Goal: Task Accomplishment & Management: Complete application form

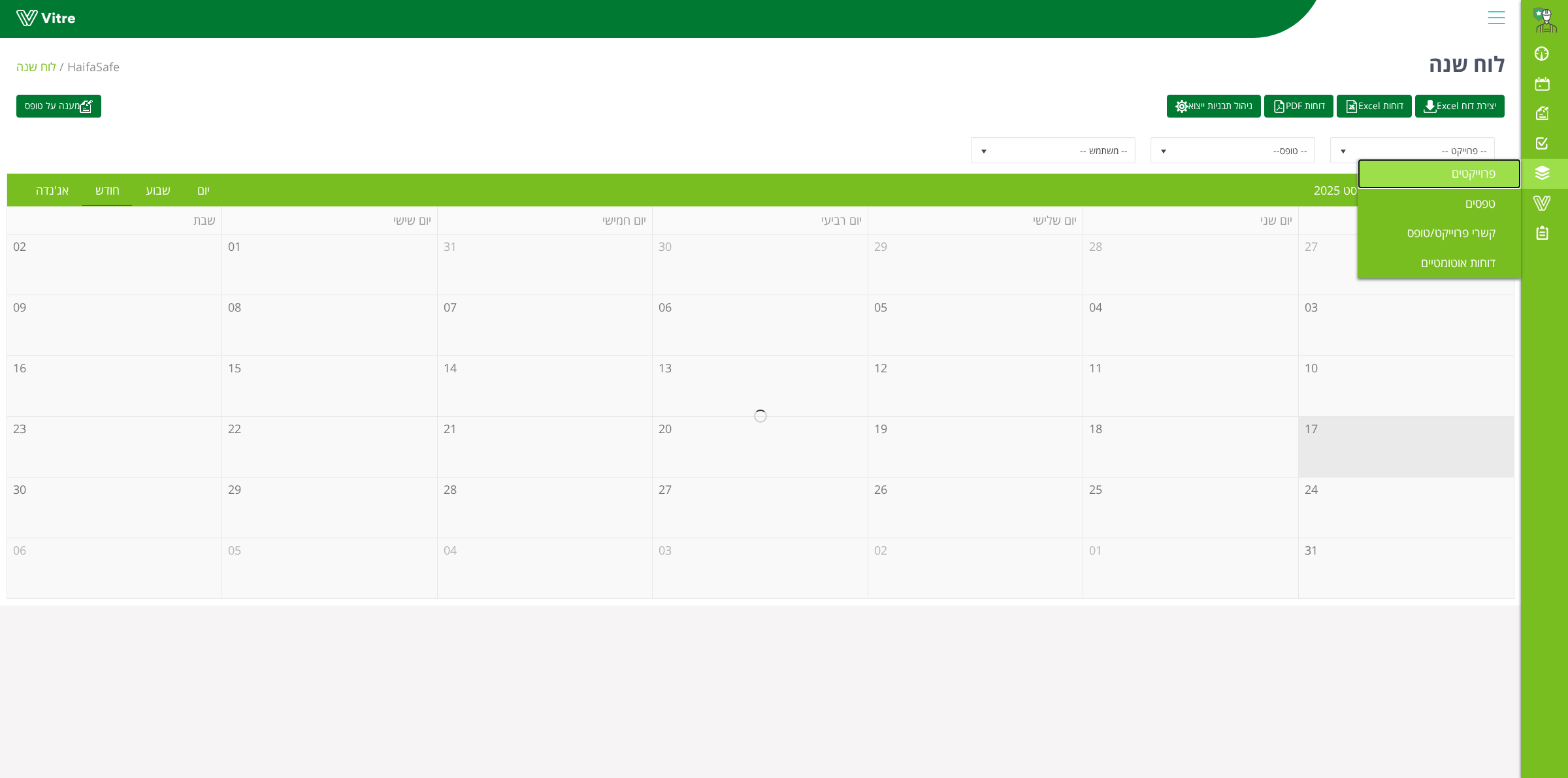
click at [1474, 178] on span "פרוייקטים" at bounding box center [1481, 173] width 59 height 15
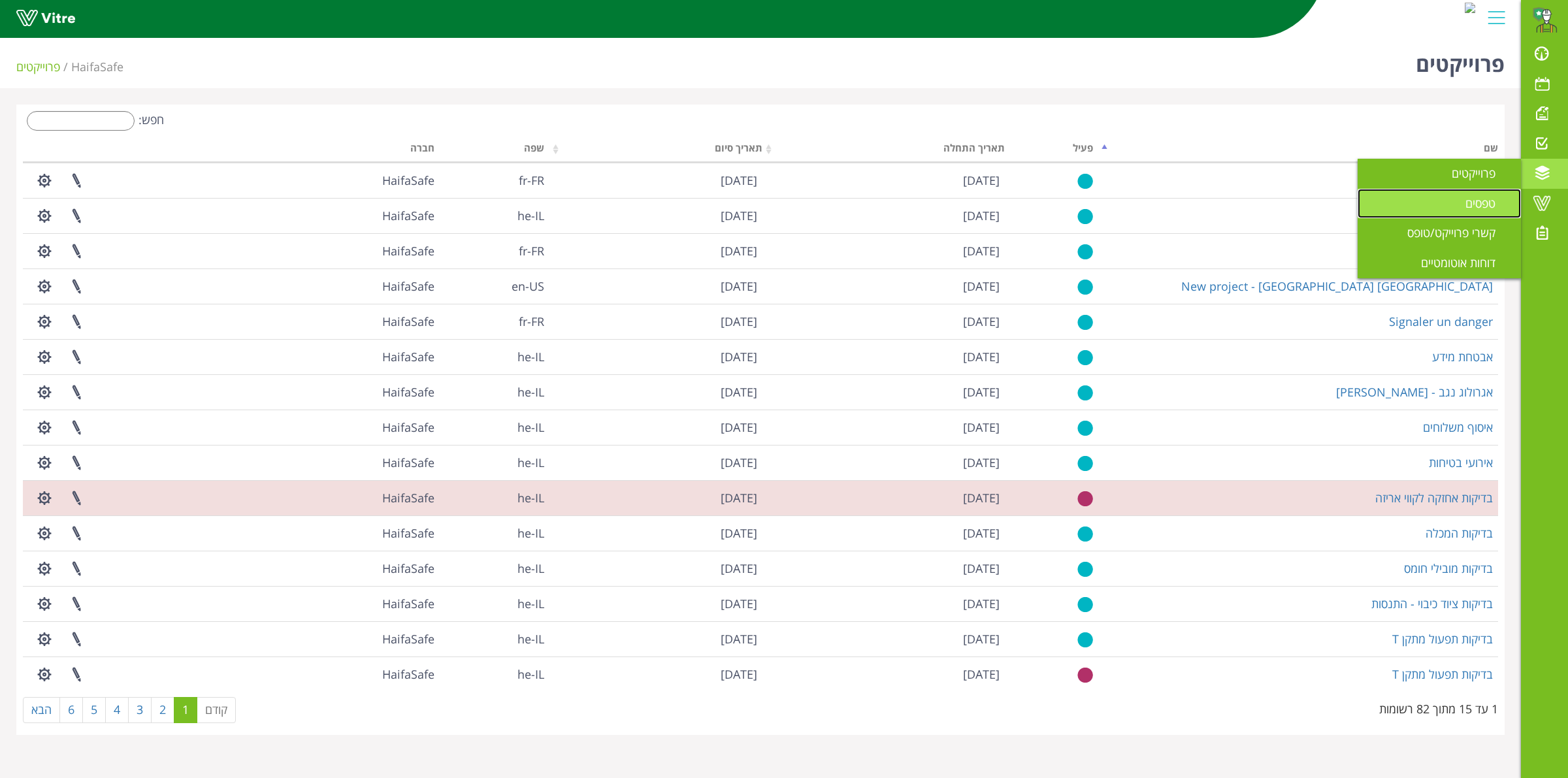
click at [1492, 196] on span "טפסים" at bounding box center [1488, 203] width 45 height 15
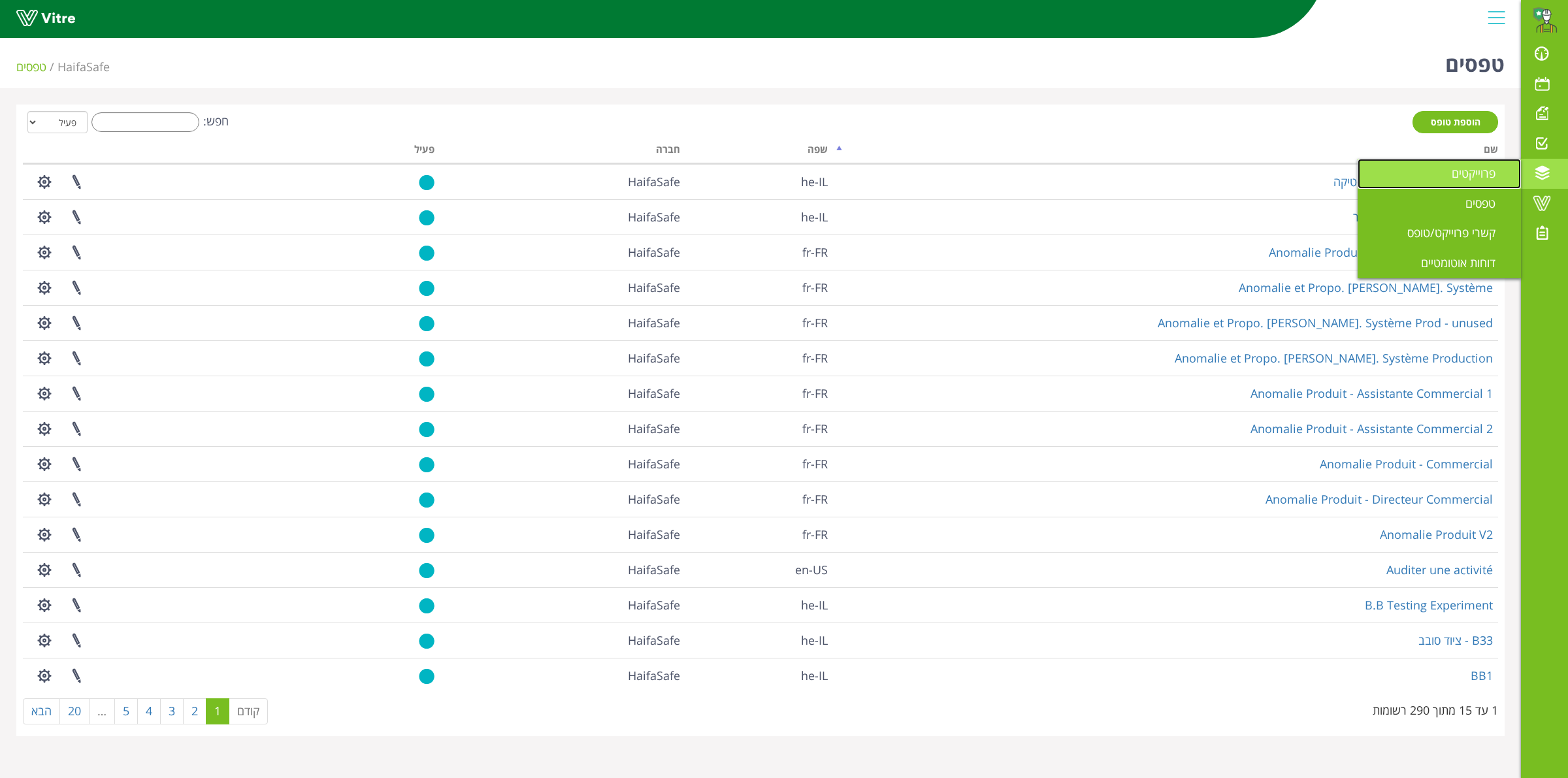
click at [1500, 175] on span "פרוייקטים" at bounding box center [1481, 173] width 59 height 15
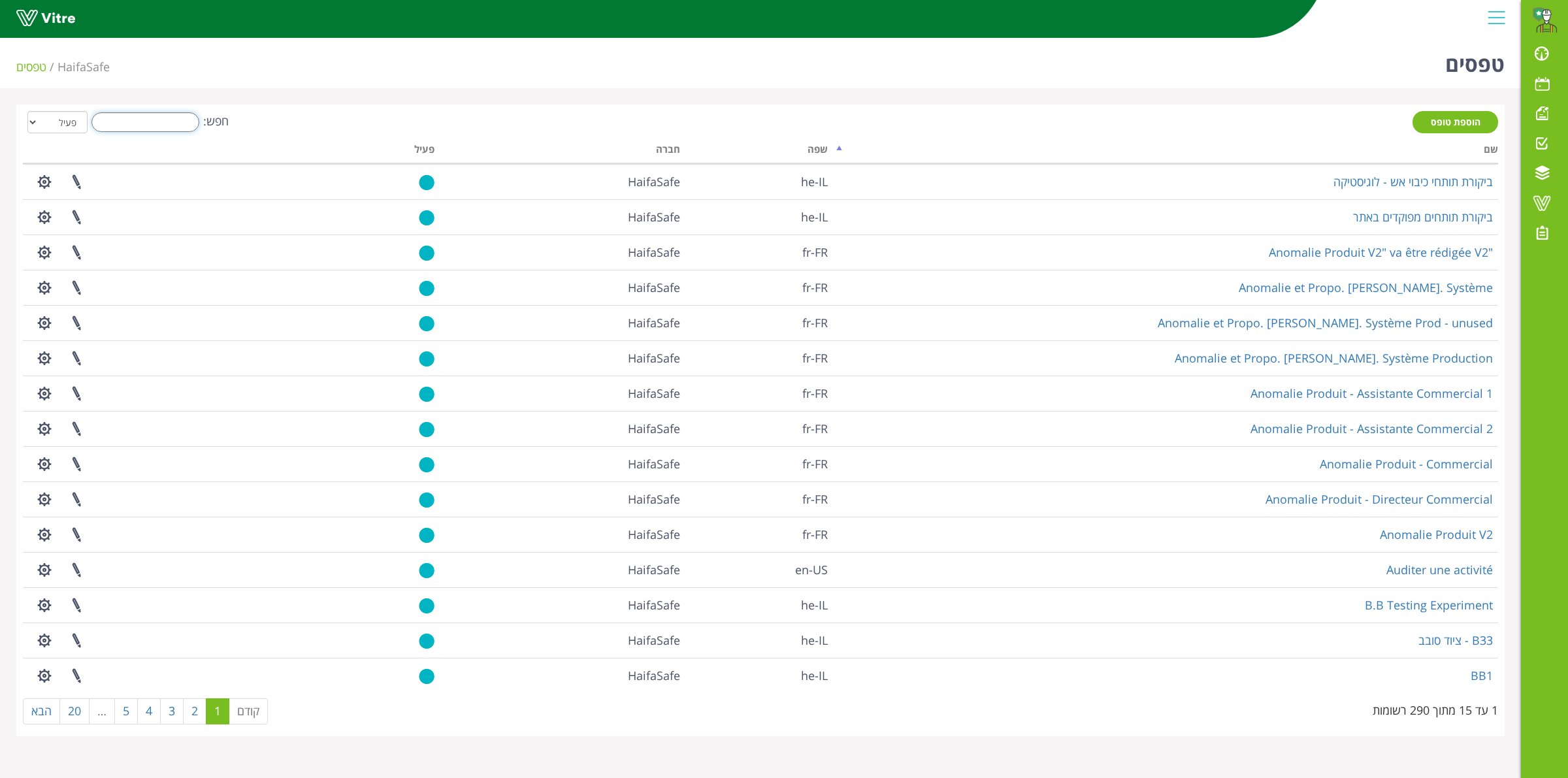
click at [142, 117] on input "חפש:" at bounding box center [145, 123] width 108 height 20
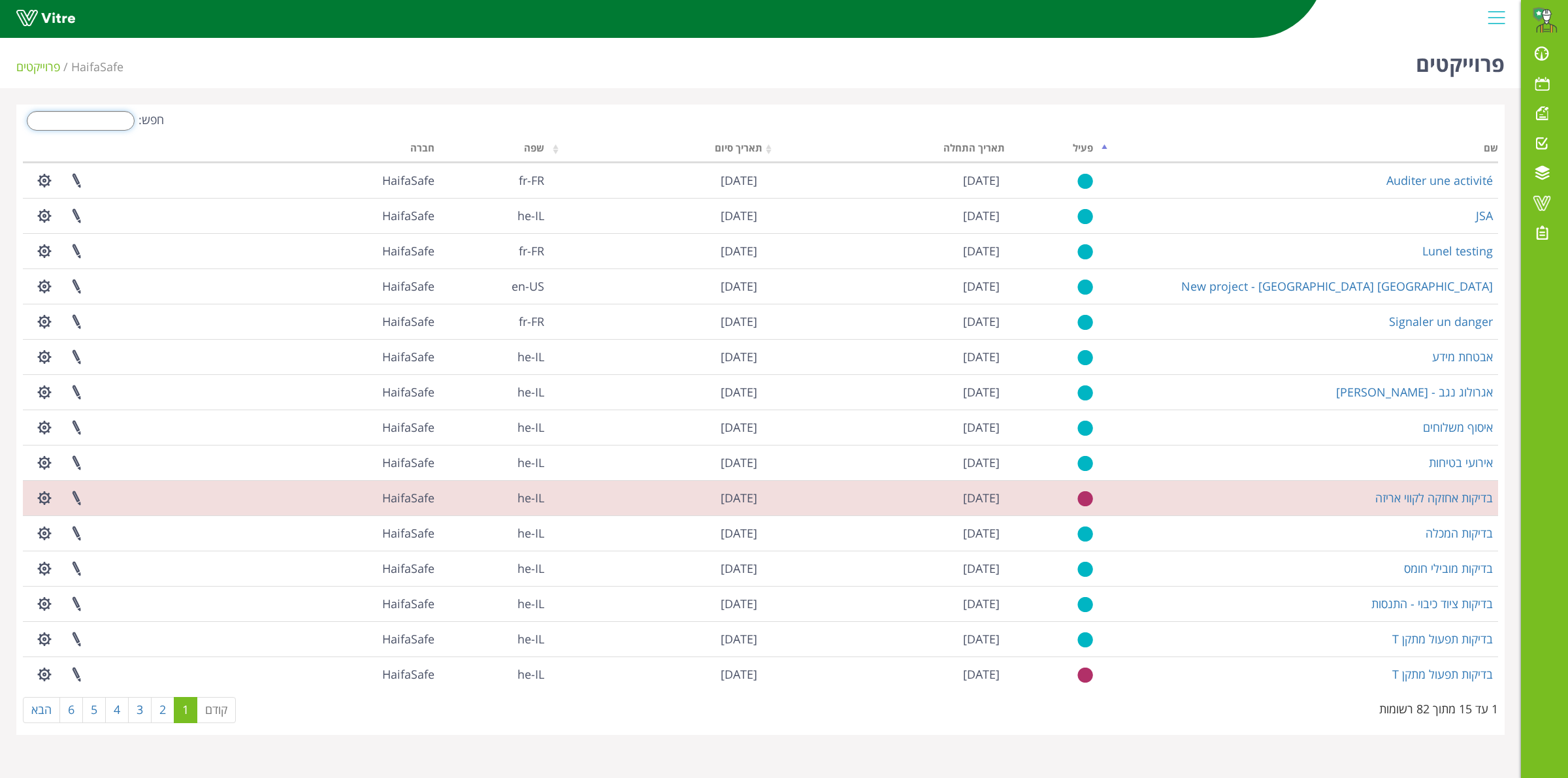
click at [101, 122] on input "חפש:" at bounding box center [80, 121] width 108 height 20
type input "yp"
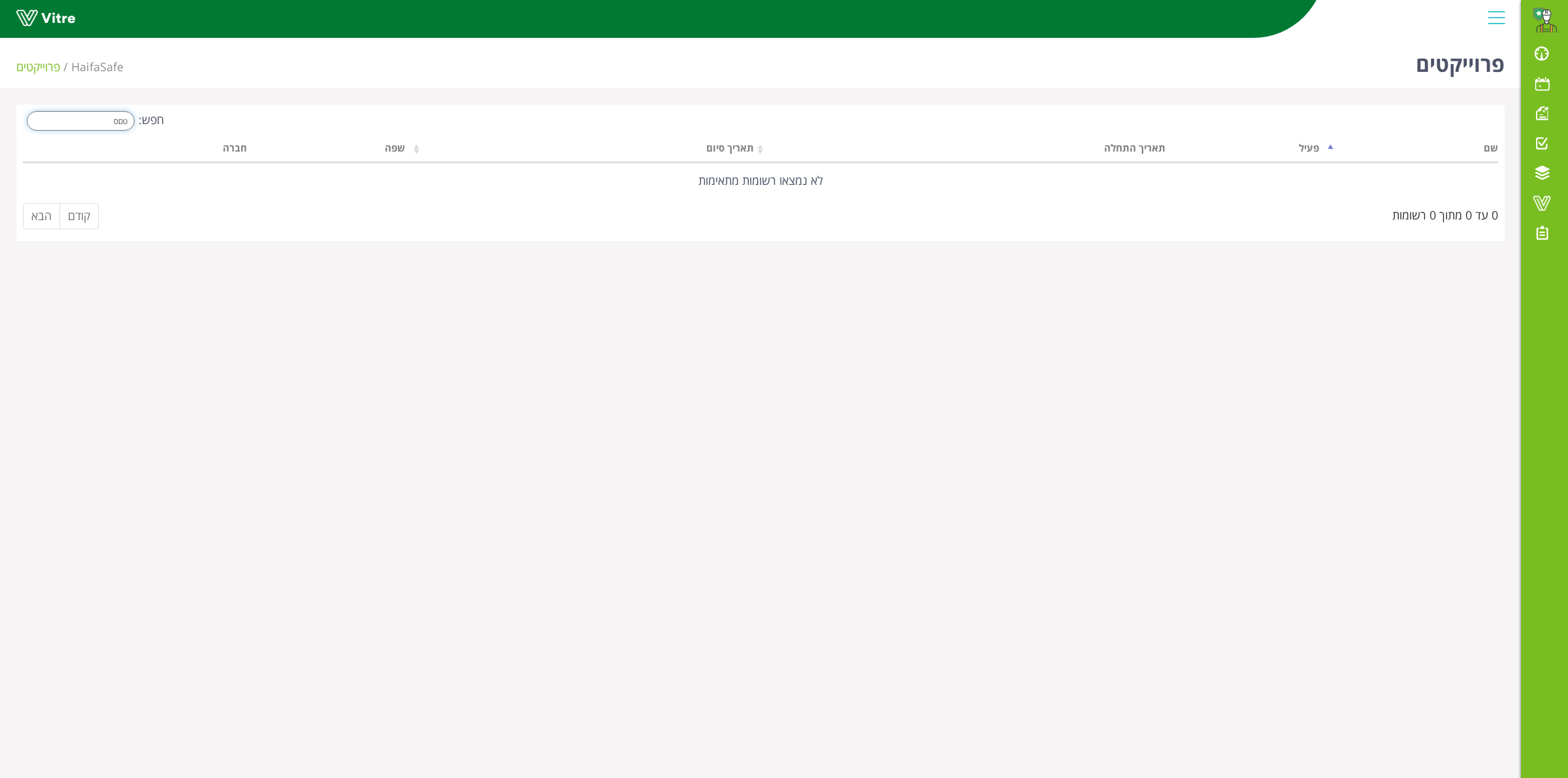
type input "טםסע"
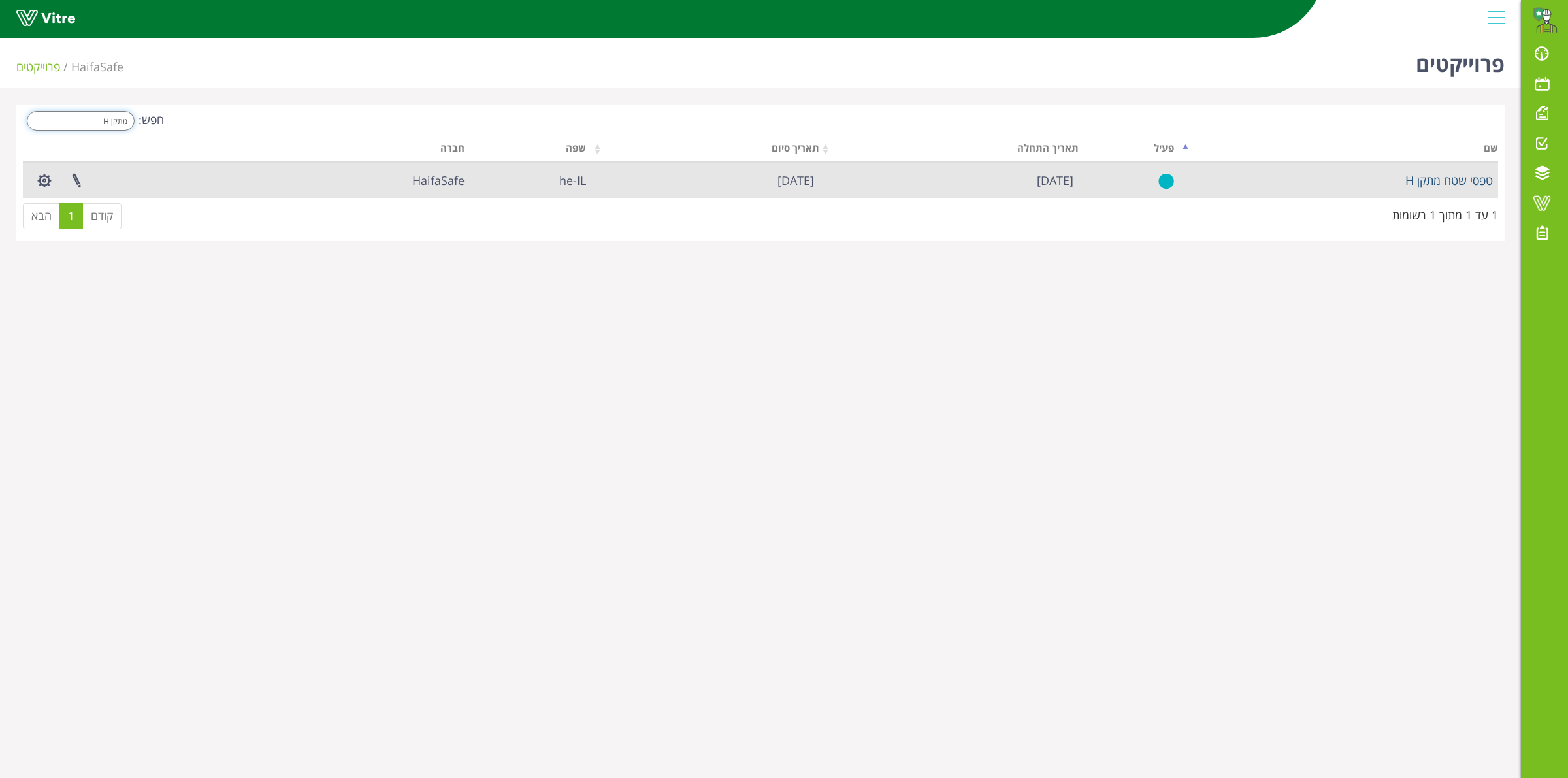
type input "מתקן H"
click at [1441, 177] on link "טפסי שטח מתקן H" at bounding box center [1449, 180] width 87 height 15
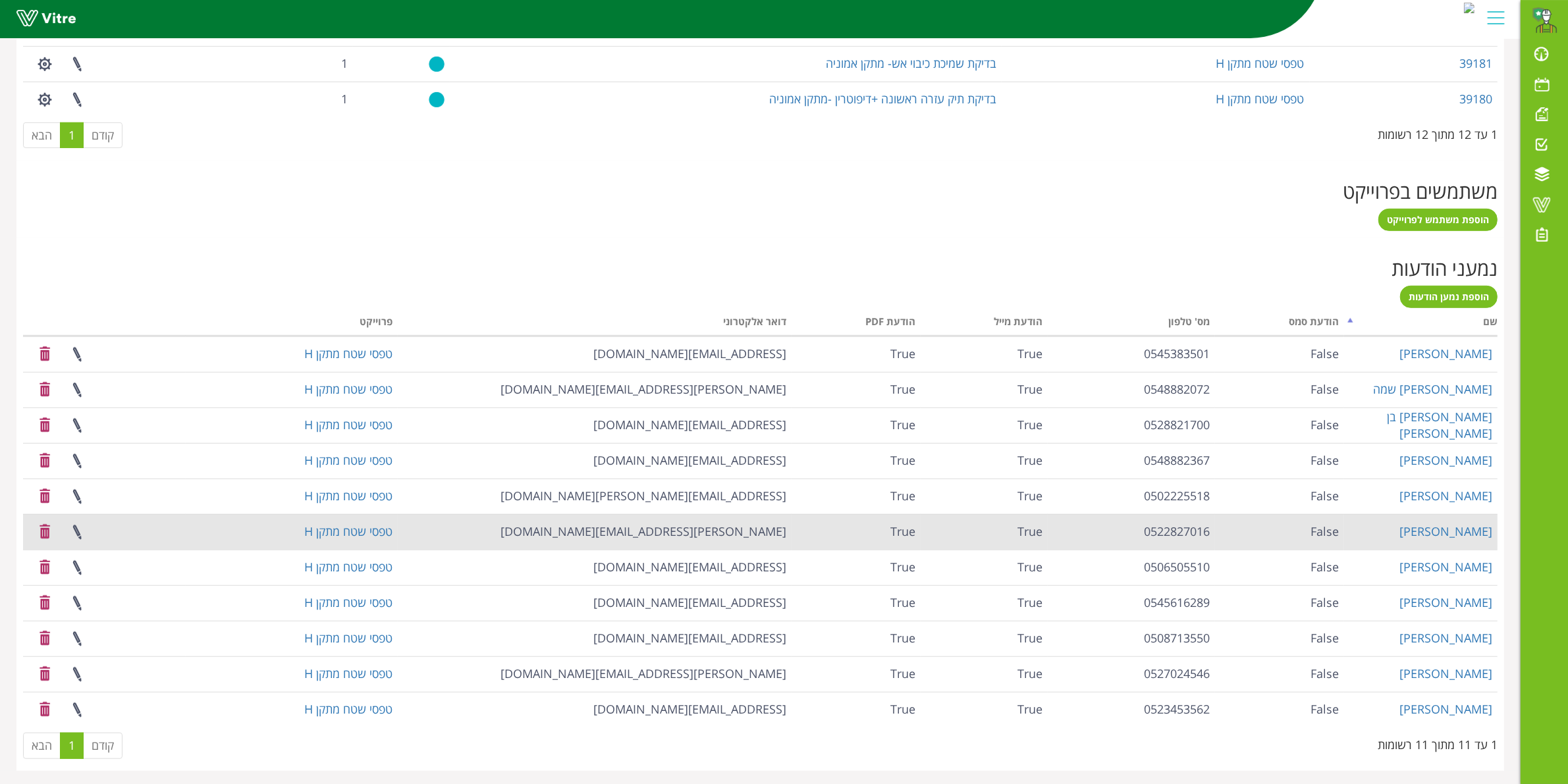
scroll to position [981, 0]
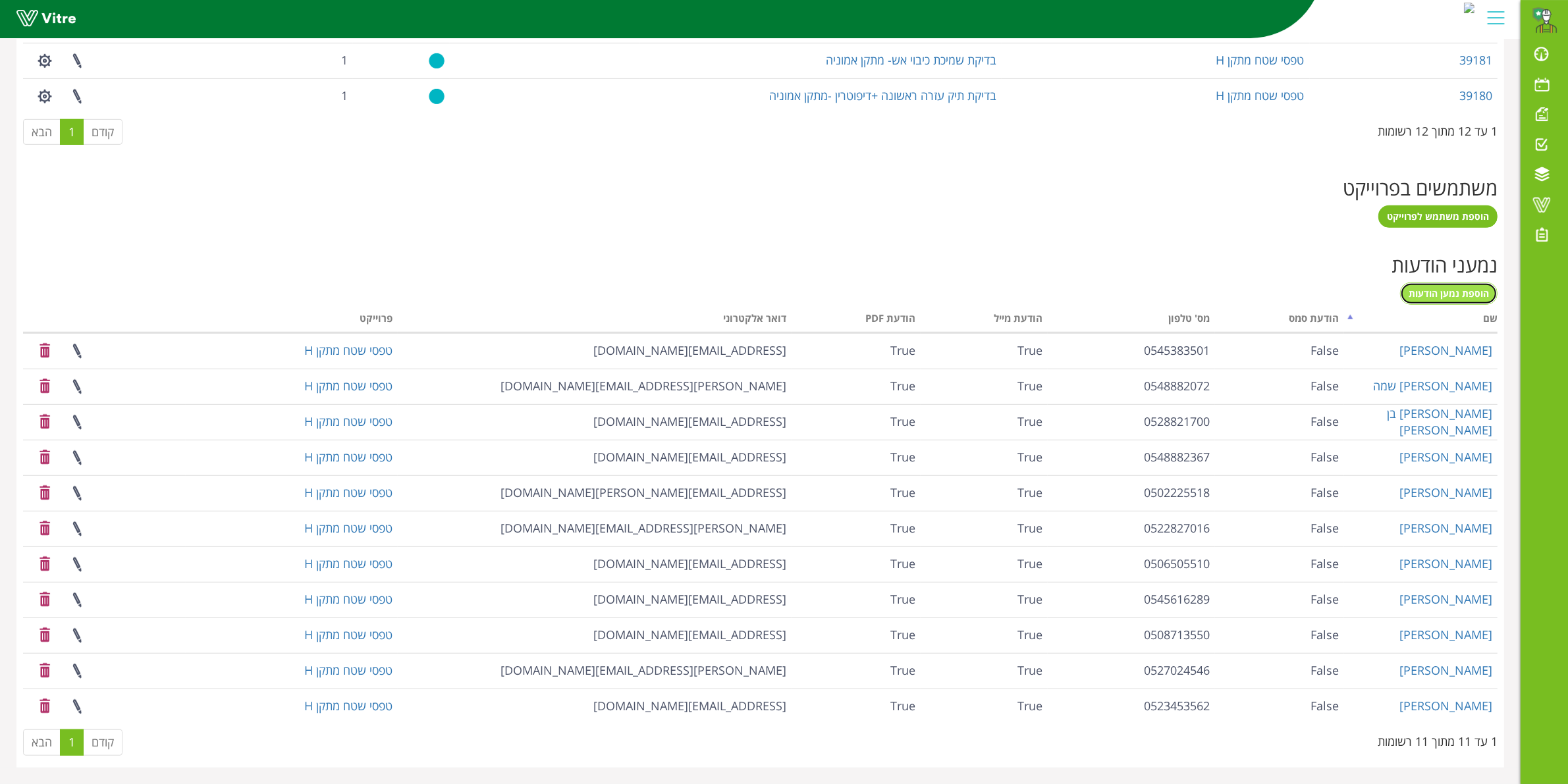
click at [1455, 290] on span "הוספת נמען הודעות" at bounding box center [1449, 293] width 81 height 13
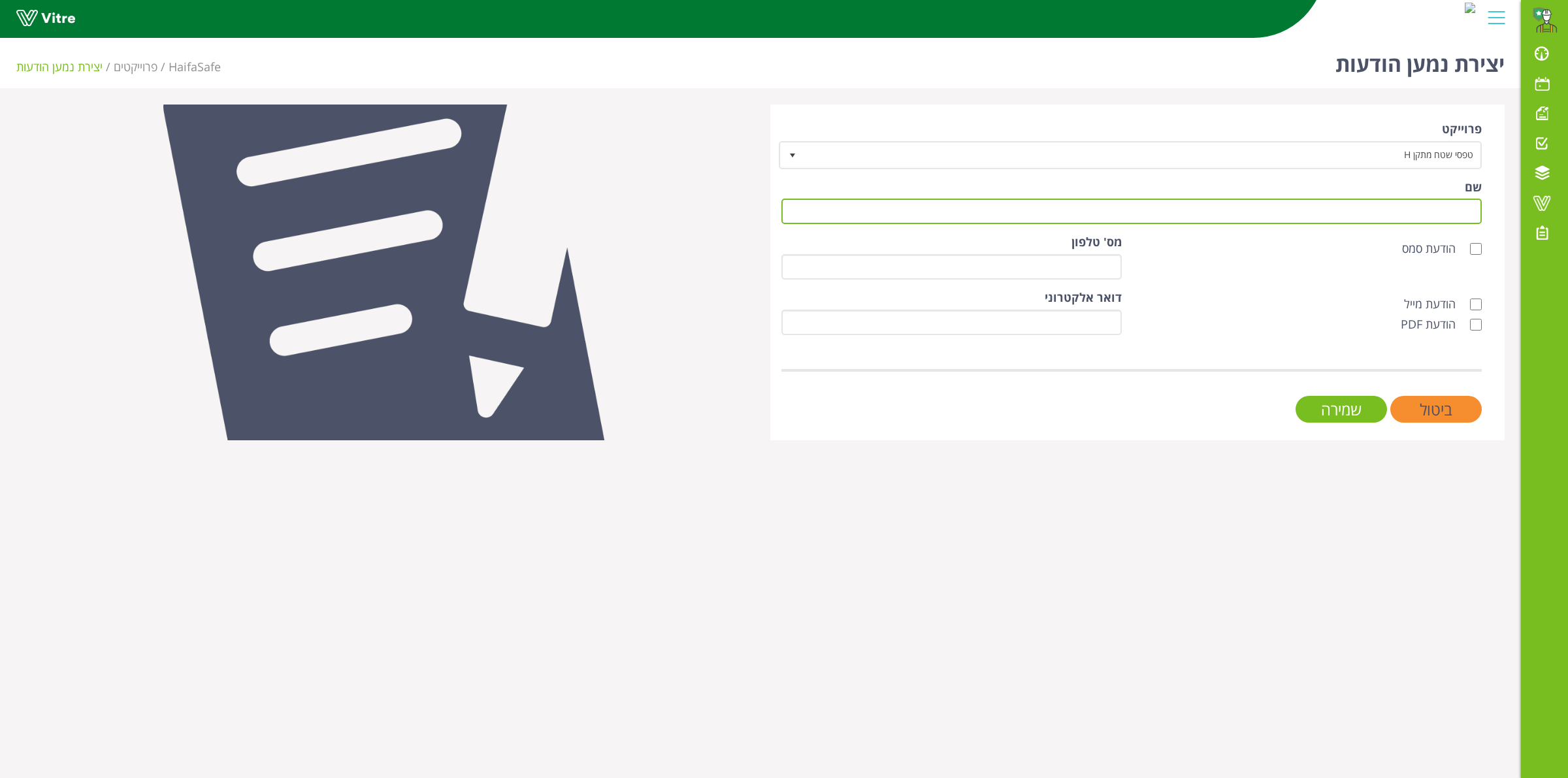
click at [1387, 204] on input "שם" at bounding box center [1132, 212] width 701 height 25
type input "[PERSON_NAME]"
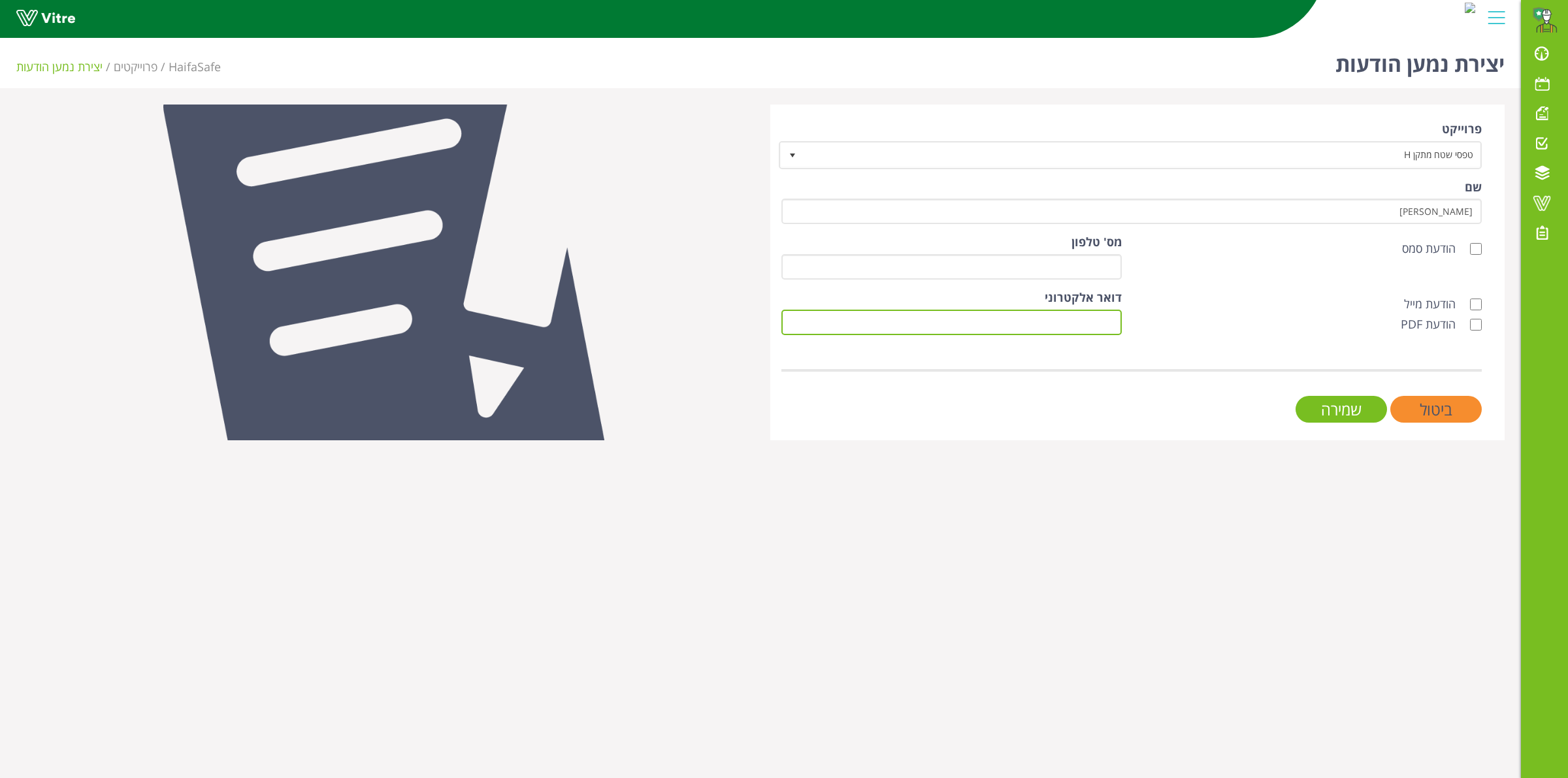
click at [938, 315] on input "דואר אלקטרוני" at bounding box center [952, 323] width 341 height 25
paste input "[EMAIL_ADDRESS][DOMAIN_NAME]"
type input "[EMAIL_ADDRESS][DOMAIN_NAME]"
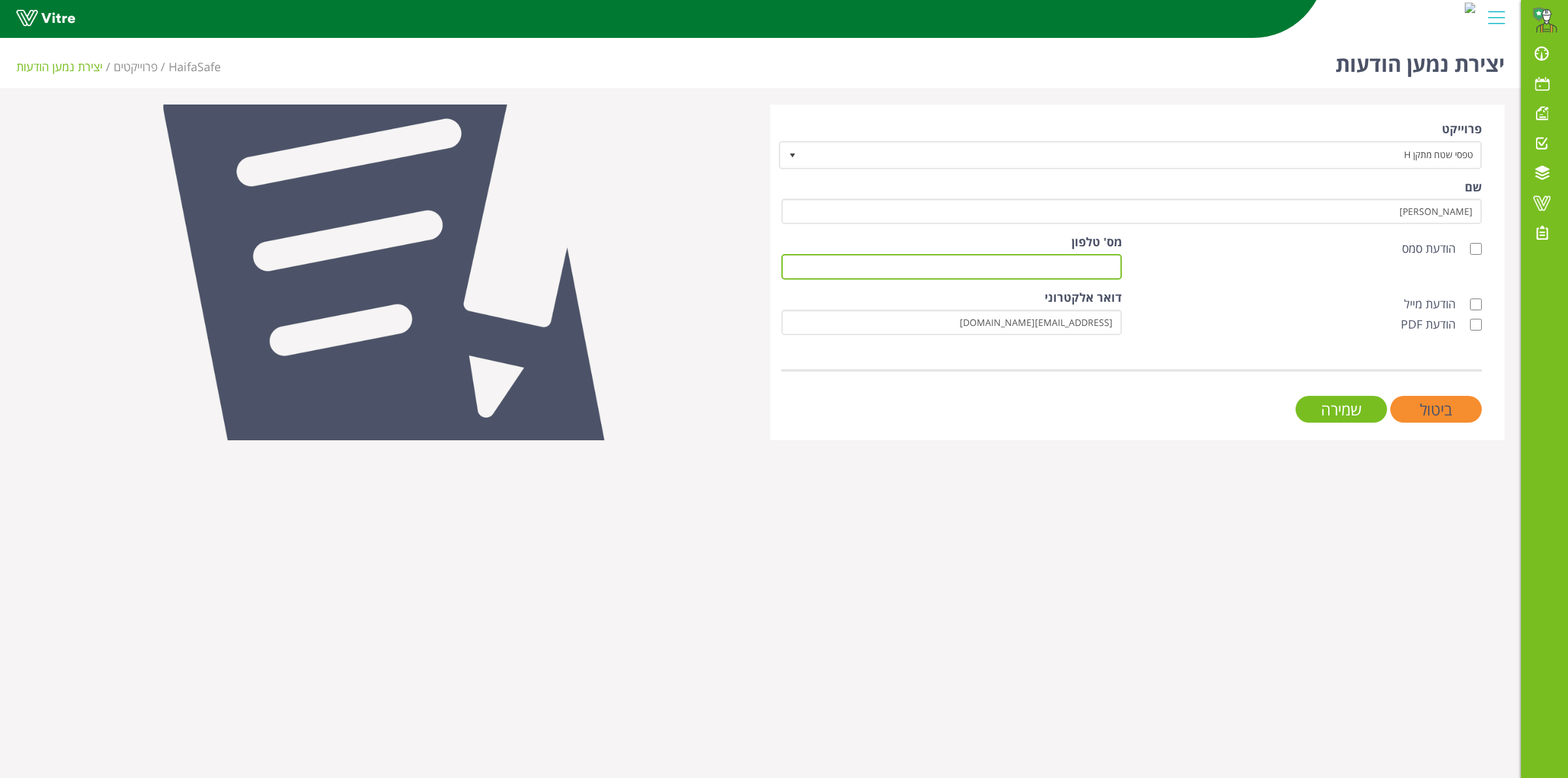
click at [945, 275] on input "מס' טלפון" at bounding box center [952, 267] width 341 height 25
paste input "‎+972-50-573-6385‏"
drag, startPoint x: 1056, startPoint y: 268, endPoint x: 1038, endPoint y: 270, distance: 18.1
click at [1038, 270] on input "‎+972-50-573-6385‏" at bounding box center [952, 267] width 341 height 25
drag, startPoint x: 1074, startPoint y: 262, endPoint x: 1068, endPoint y: 271, distance: 10.8
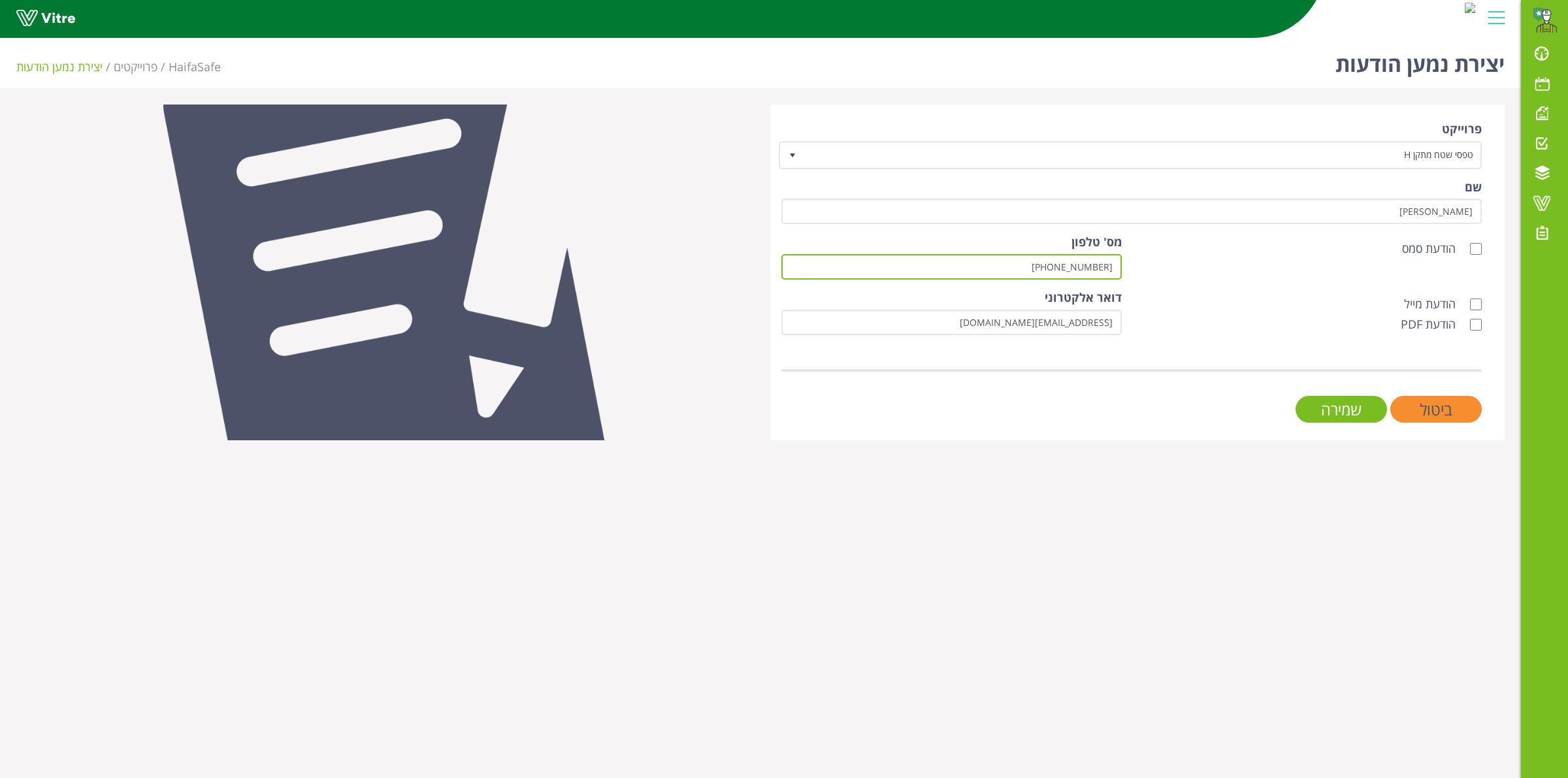
click at [1073, 262] on input "‎50-573-6385‏" at bounding box center [952, 267] width 341 height 25
drag, startPoint x: 1064, startPoint y: 266, endPoint x: 1064, endPoint y: 284, distance: 18.0
click at [1064, 266] on input "‎50573-6385‏" at bounding box center [952, 267] width 341 height 25
click at [1089, 266] on input "‎050573-6385‏" at bounding box center [952, 267] width 341 height 25
type input "‎0505736385‏"
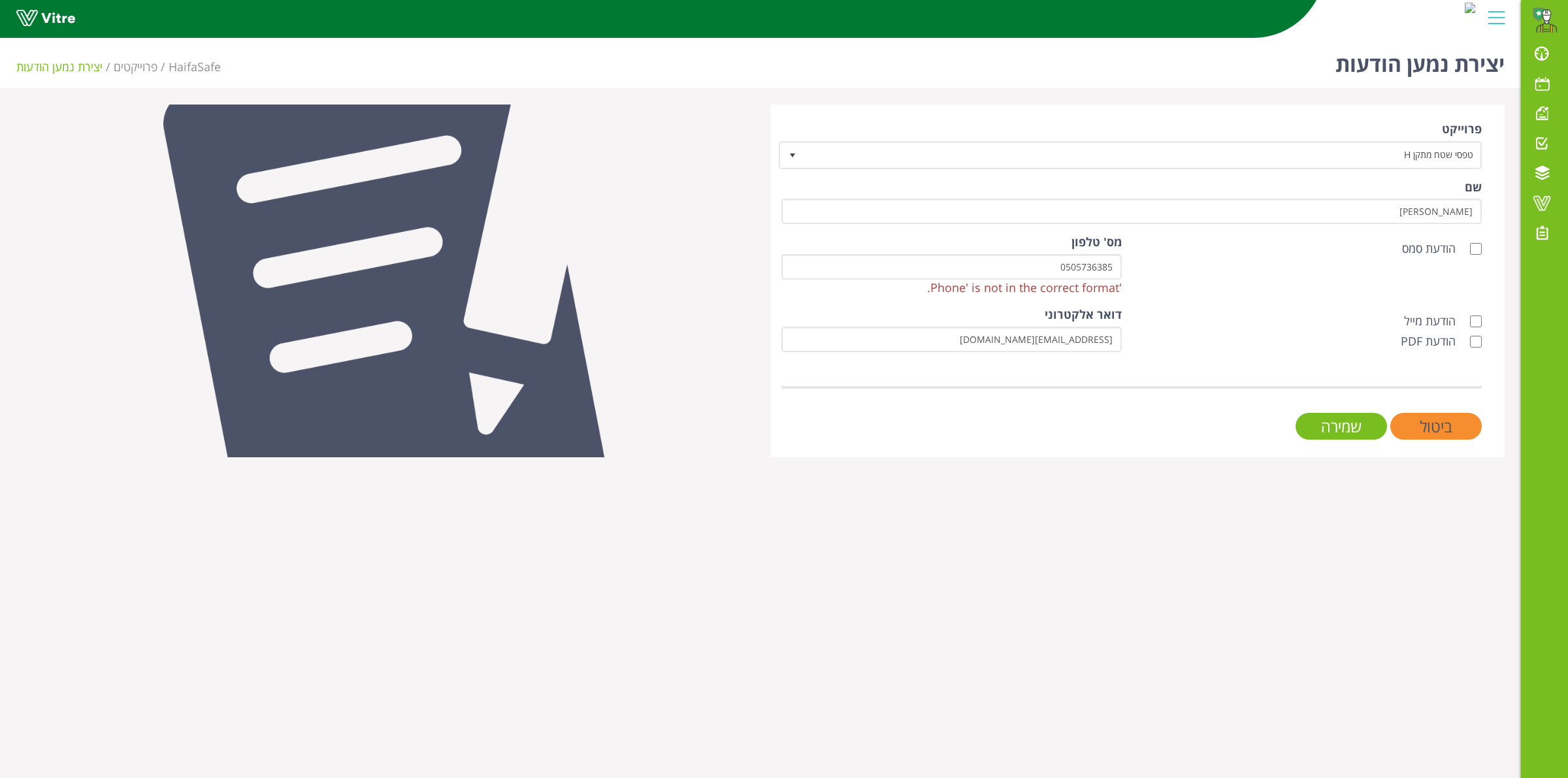
click at [1477, 297] on form "פרוייקט טפסי שטח מתקן H 6223 שם שי כה הודעת סמס מס' טלפון ‎0505736385‏ 'Phone' …" at bounding box center [1132, 280] width 701 height 319
click at [1477, 317] on input "הודעת מייל" at bounding box center [1475, 321] width 12 height 12
checkbox input "true"
click at [1478, 247] on input "הודעת סמס" at bounding box center [1475, 248] width 12 height 12
checkbox input "true"
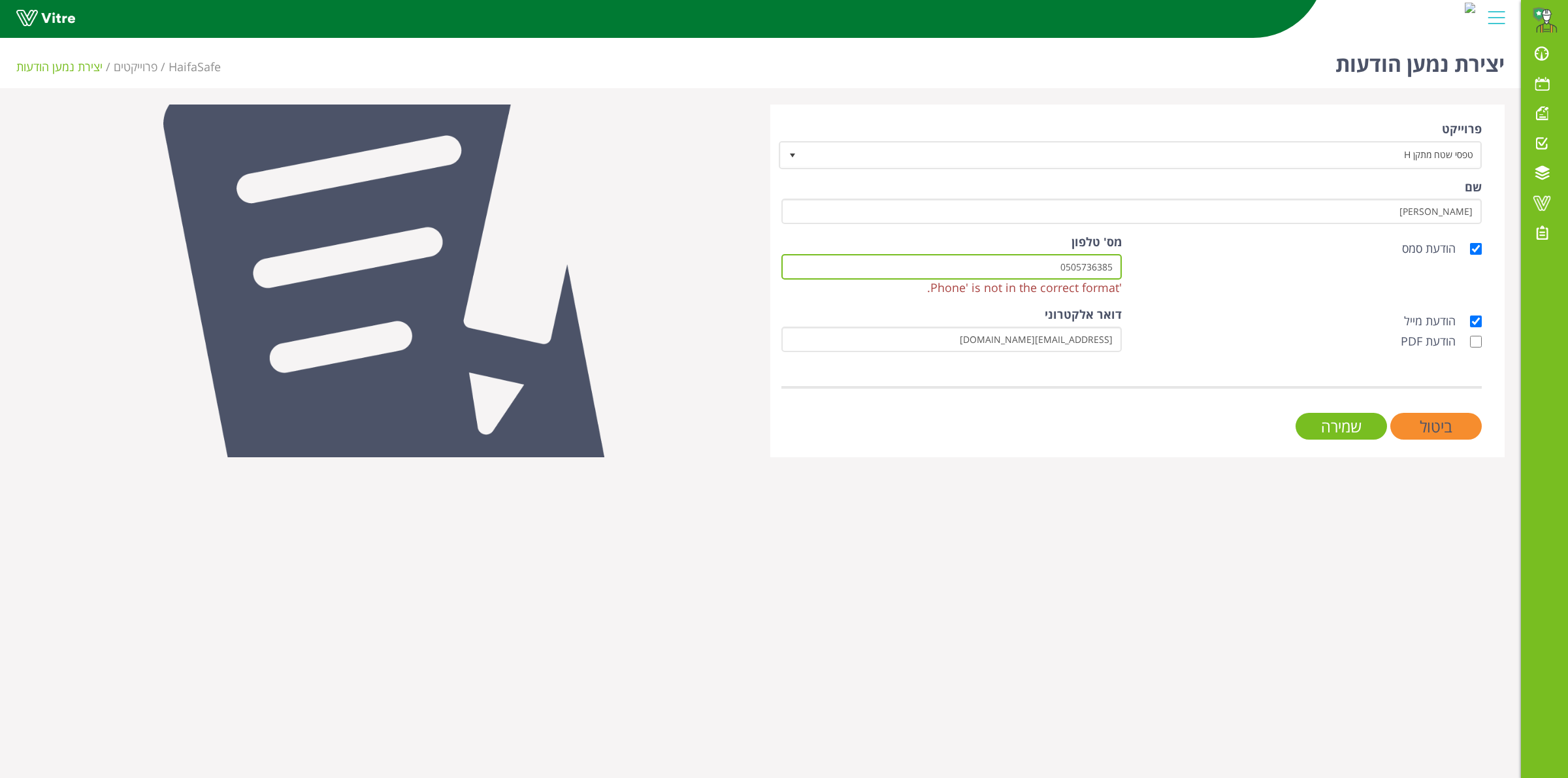
click at [1072, 265] on input "‎0505736385‏" at bounding box center [952, 267] width 341 height 25
click at [1070, 265] on input "‎0505736385‏" at bounding box center [952, 267] width 341 height 25
paste input "+972-50-573-"
click at [1152, 334] on div "הודעת PDF" at bounding box center [1312, 342] width 341 height 17
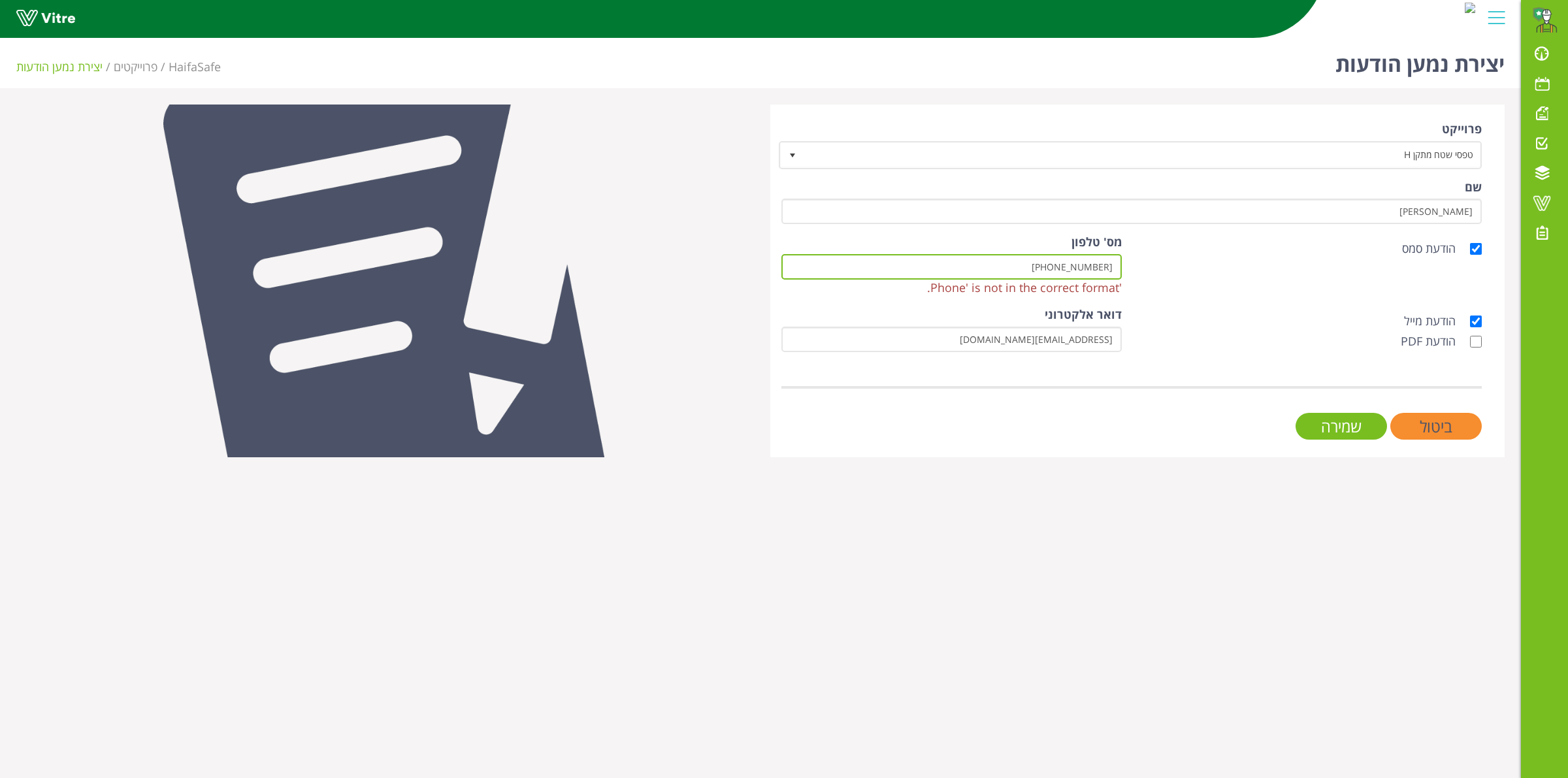
click at [1096, 270] on input "‎+972-50-573-6385‏" at bounding box center [952, 267] width 341 height 25
click at [1094, 268] on input "‎+972-50-573-6385‏" at bounding box center [952, 267] width 341 height 25
click at [1080, 262] on input "‎+972-50-5736385‏" at bounding box center [952, 267] width 341 height 25
click at [1084, 266] on input "‎+972-50-736385‏" at bounding box center [952, 267] width 341 height 25
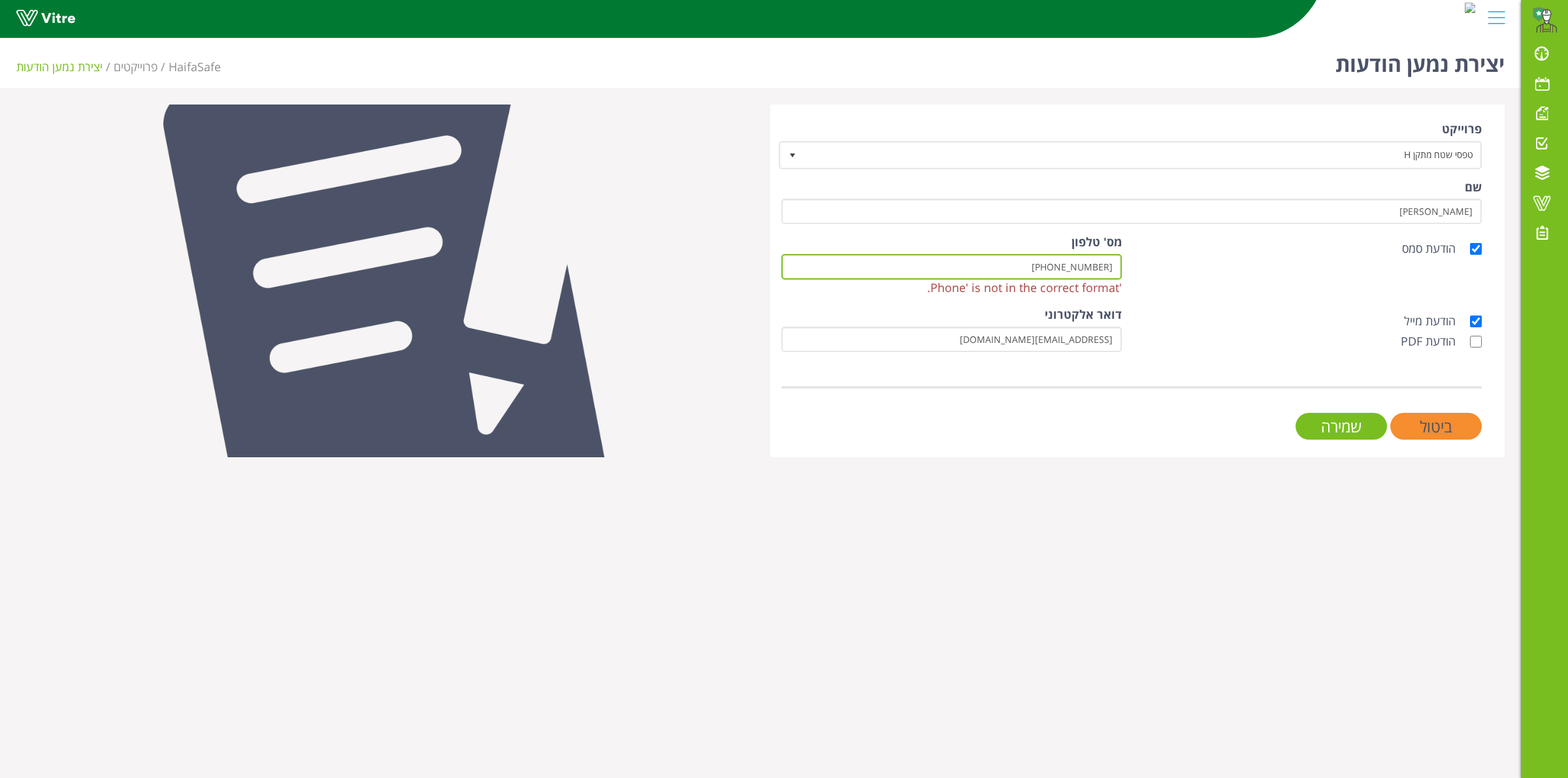
click at [1085, 266] on input "‎+972-50-736385‏" at bounding box center [952, 267] width 341 height 25
paste input "573-"
click at [1092, 264] on input "‎+972-50-573-6385‏" at bounding box center [952, 267] width 341 height 25
click at [1078, 265] on input "‎+972-50-5736385‏" at bounding box center [952, 267] width 341 height 25
drag, startPoint x: 1062, startPoint y: 266, endPoint x: 1043, endPoint y: 260, distance: 19.9
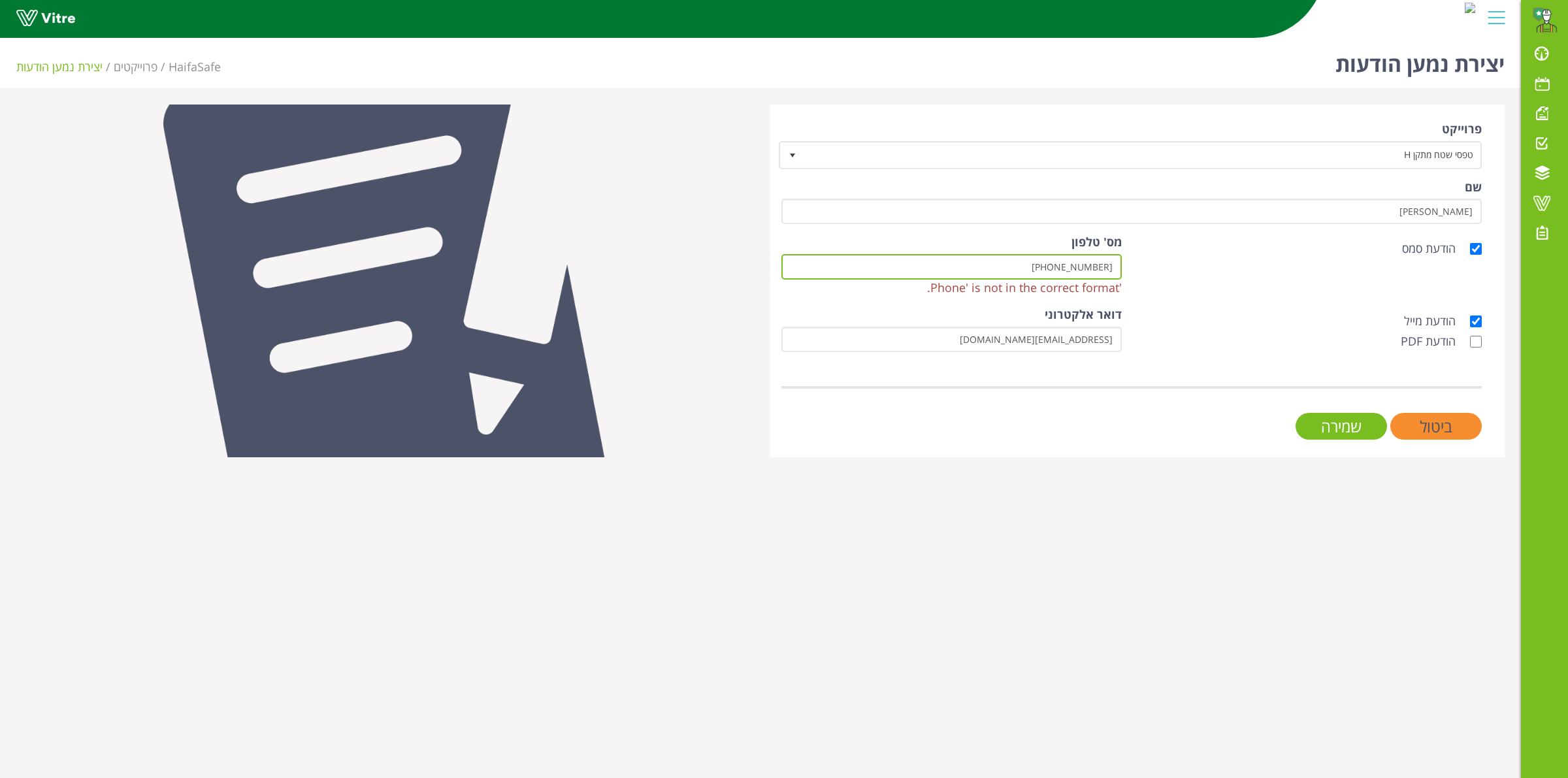
click at [1043, 260] on input "‎+972-505736385‏" at bounding box center [952, 267] width 341 height 25
click at [1064, 262] on input "-505736385‏" at bounding box center [952, 267] width 341 height 25
drag, startPoint x: 1115, startPoint y: 263, endPoint x: 973, endPoint y: 259, distance: 142.1
click at [973, 259] on input "-5057363850‏" at bounding box center [952, 267] width 341 height 25
paste input "‎+972-50-573-6385"
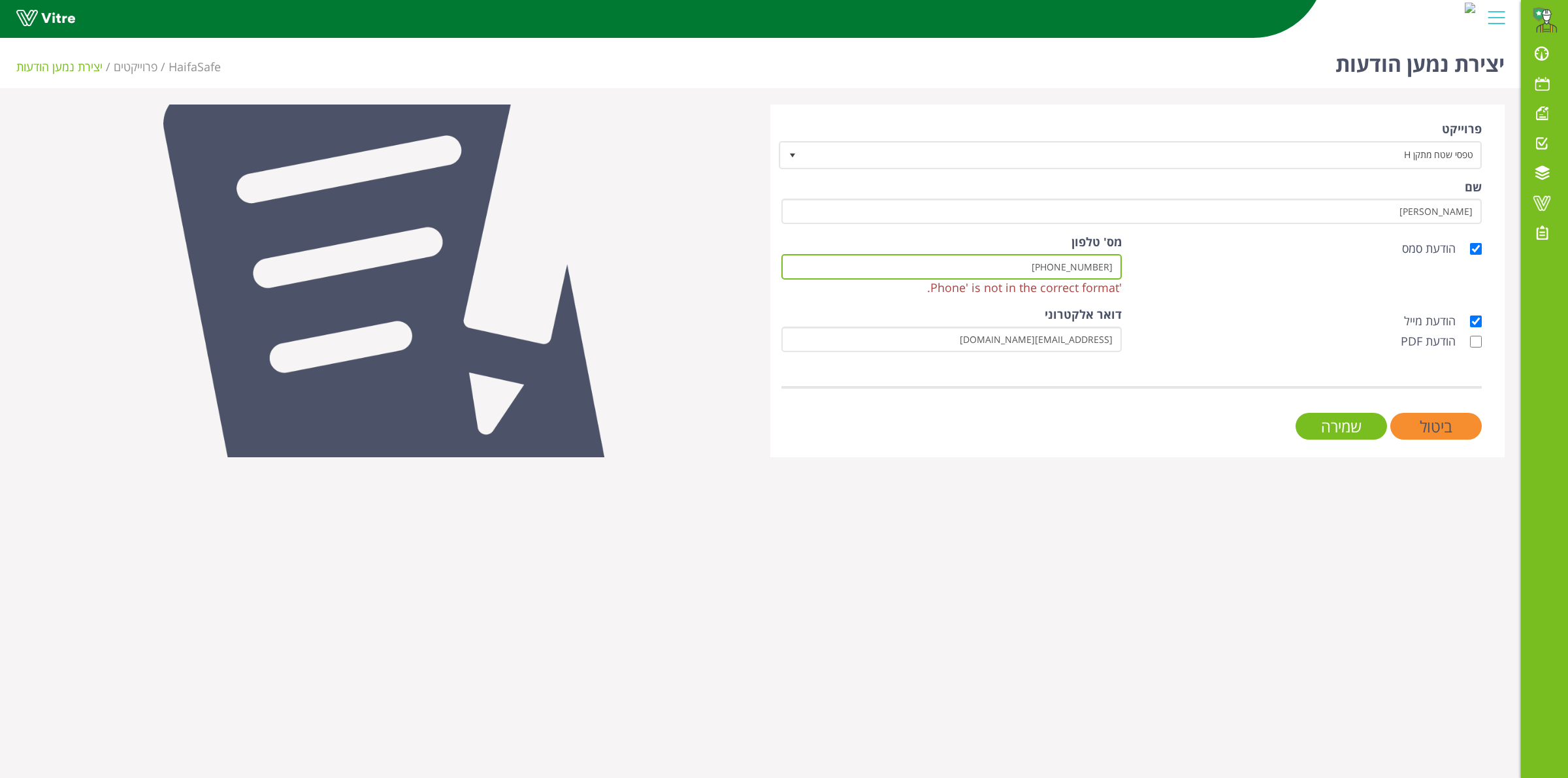
click at [1093, 265] on input "‎+972-50-573-6385‏" at bounding box center [952, 267] width 341 height 25
click at [1084, 265] on input "‎+972-50-5736385‏" at bounding box center [952, 267] width 341 height 25
click at [1084, 269] on input "‎+972-50-736385‏" at bounding box center [952, 267] width 341 height 25
click at [1084, 268] on input "‎+972-50-736385‏" at bounding box center [952, 267] width 341 height 25
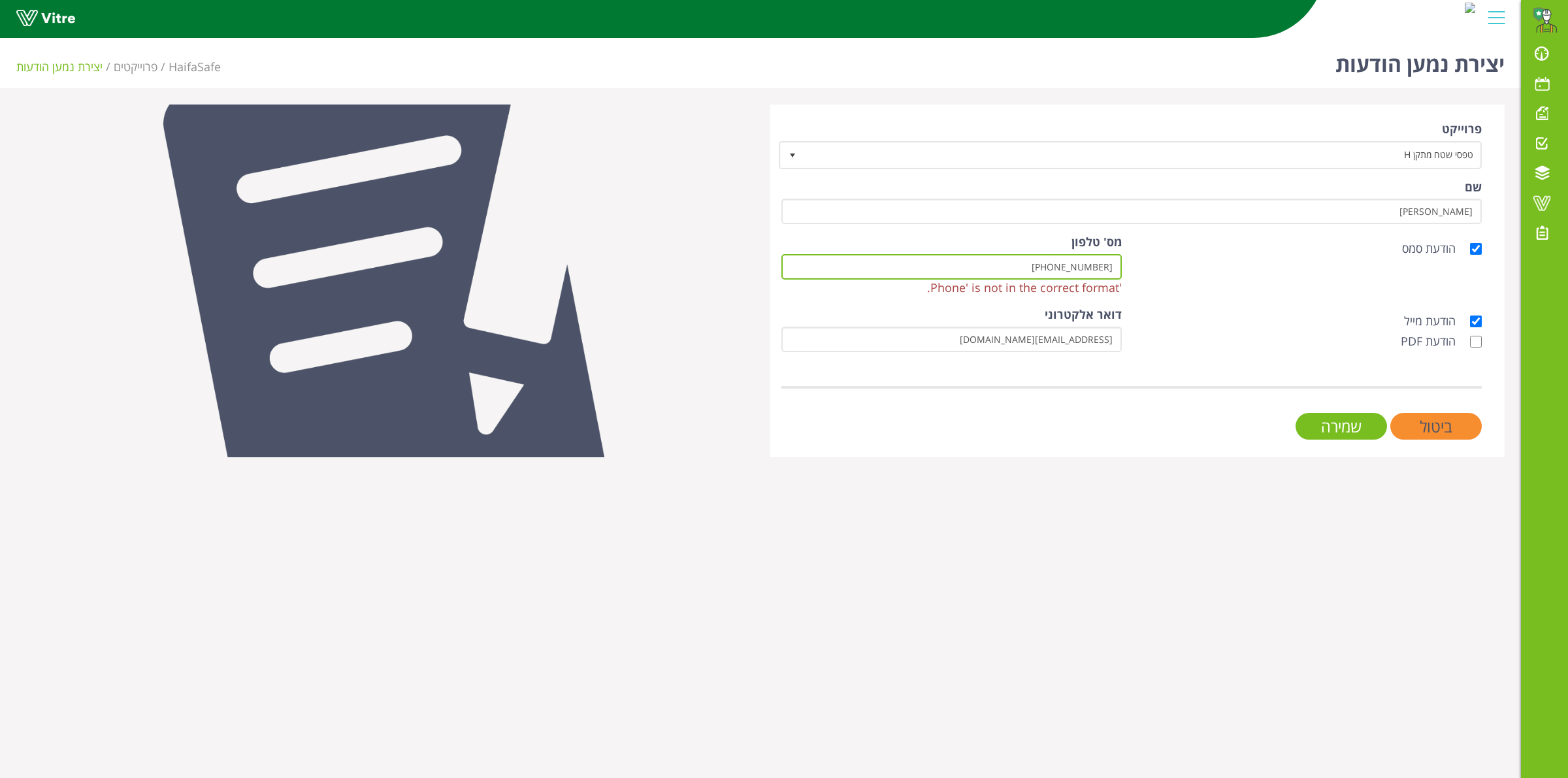
paste input "573-"
click at [1093, 264] on input "‎+972-50-573-6385‏" at bounding box center [952, 267] width 341 height 25
click at [1075, 272] on input "‎+972-50-5736385‏" at bounding box center [952, 267] width 341 height 25
drag, startPoint x: 1065, startPoint y: 266, endPoint x: 1043, endPoint y: 262, distance: 22.4
click at [1043, 262] on input "‎+972-505736385‏" at bounding box center [952, 267] width 341 height 25
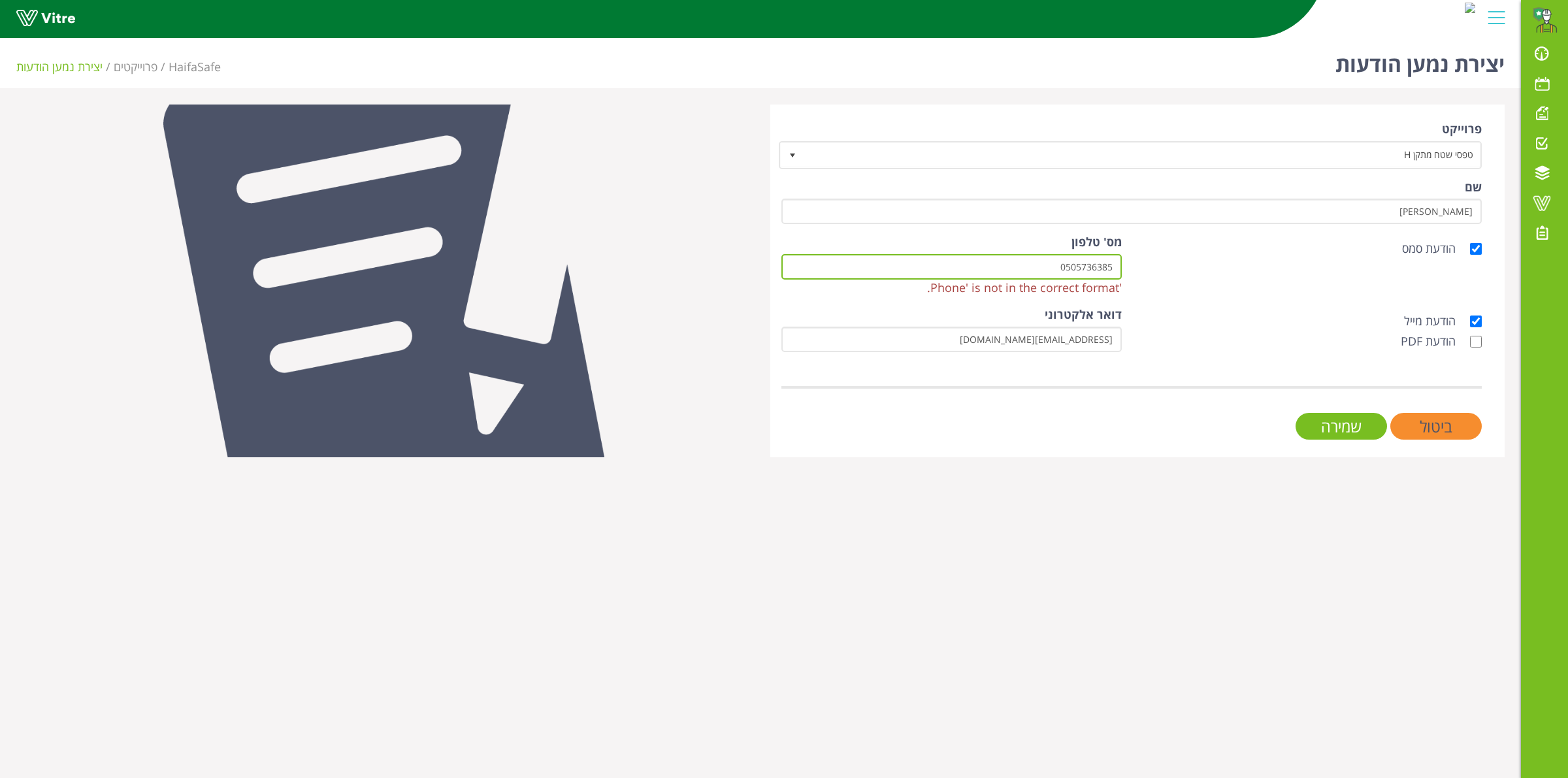
type input "‎0505736385‏"
click at [1423, 336] on label "הודעת PDF" at bounding box center [1434, 342] width 68 height 17
click at [1470, 336] on input "הודעת PDF" at bounding box center [1475, 341] width 12 height 12
checkbox input "true"
drag, startPoint x: 1474, startPoint y: 245, endPoint x: 1468, endPoint y: 253, distance: 10.0
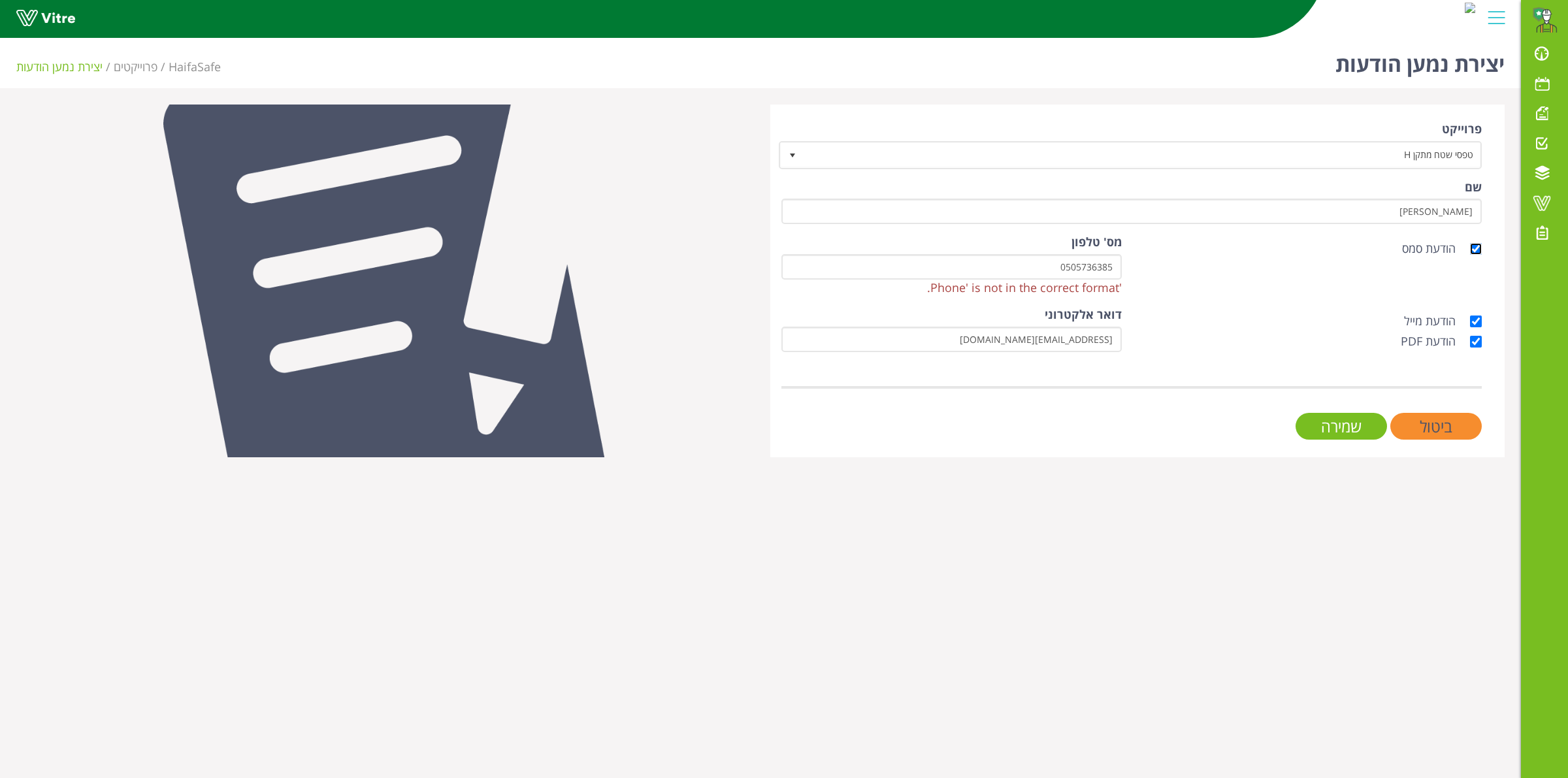
click at [1474, 245] on input "הודעת סמס" at bounding box center [1475, 248] width 12 height 12
checkbox input "false"
drag, startPoint x: 1050, startPoint y: 266, endPoint x: 1182, endPoint y: 246, distance: 133.5
click at [1182, 246] on div "הודעת סמס מס' טלפון ‎0505736385‏ 'Phone' is not in the correct format." at bounding box center [1132, 269] width 720 height 72
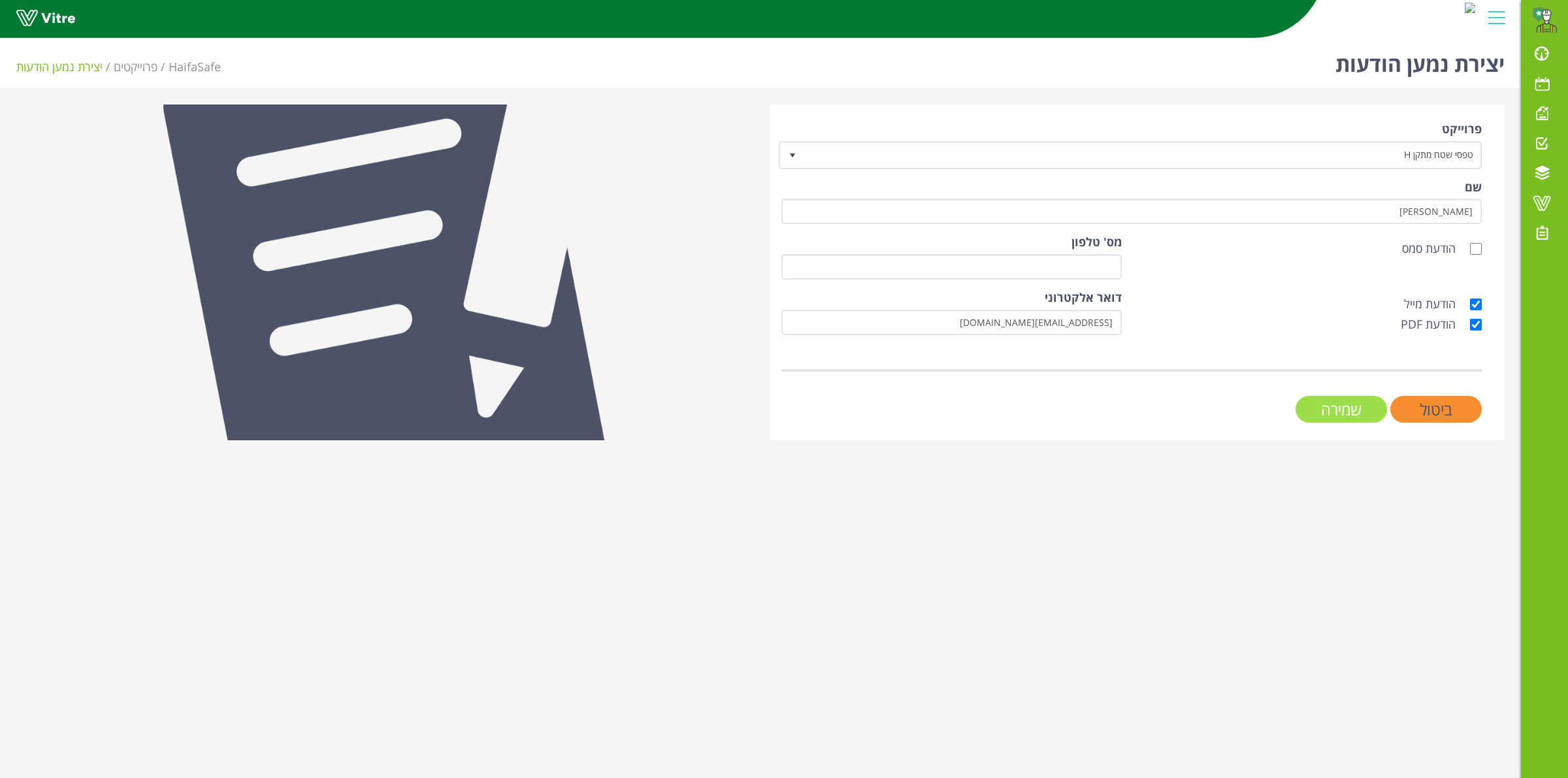
click at [1312, 398] on input "שמירה" at bounding box center [1341, 409] width 92 height 26
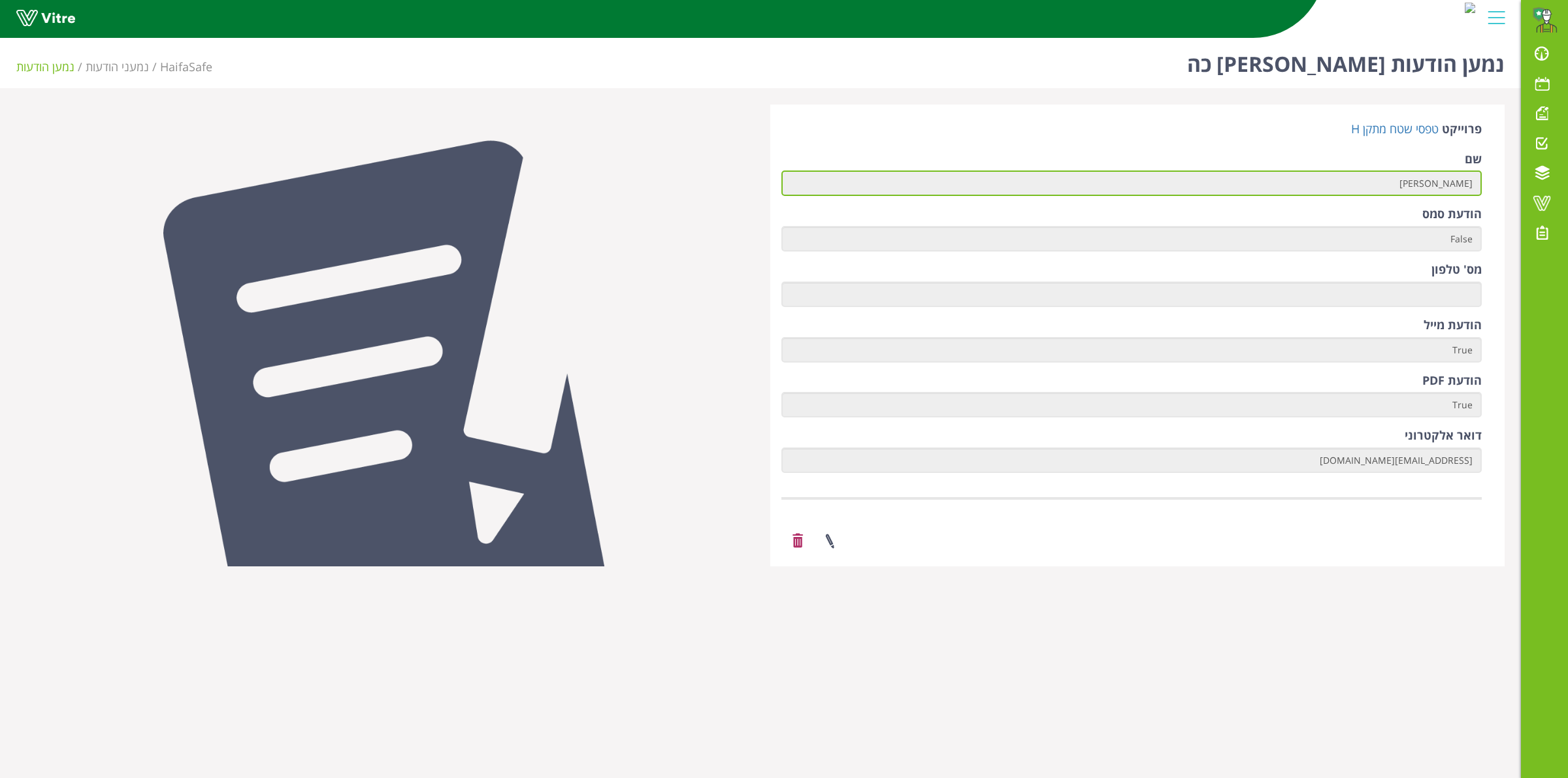
click at [1416, 186] on input "[PERSON_NAME]" at bounding box center [1132, 184] width 701 height 25
click at [1421, 180] on input "[PERSON_NAME]" at bounding box center [1132, 184] width 701 height 25
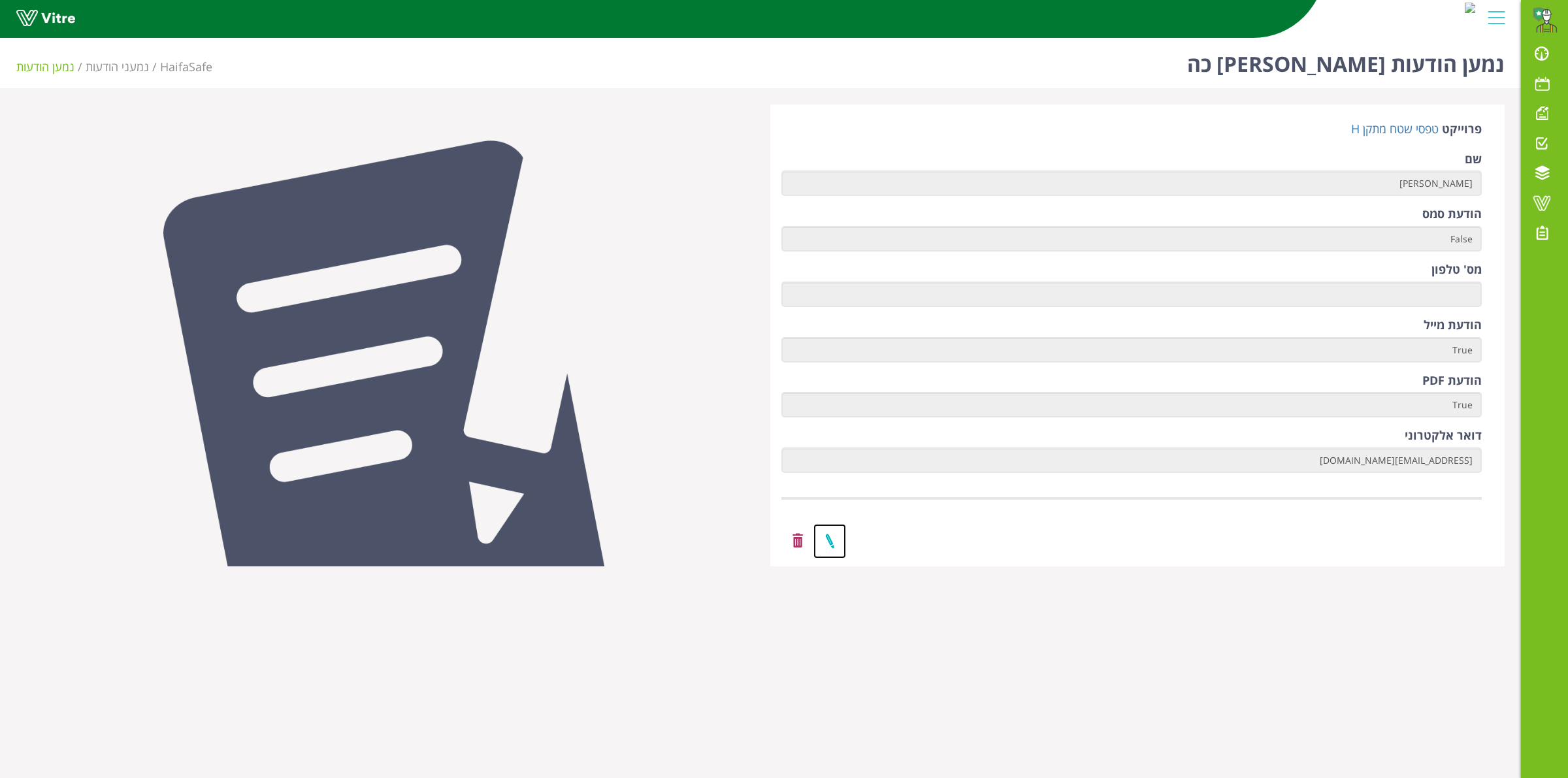
click at [834, 531] on link at bounding box center [830, 542] width 33 height 35
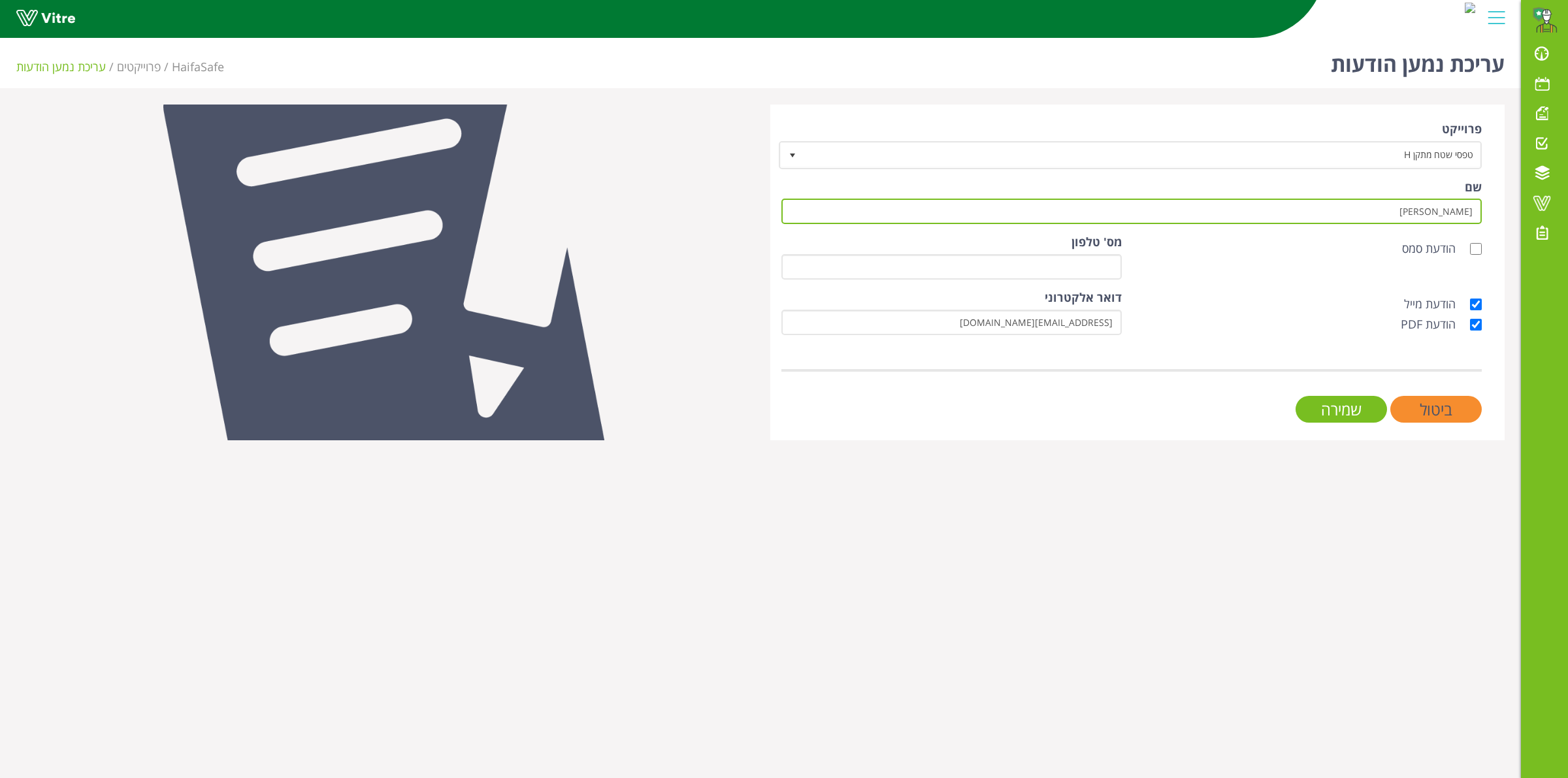
click at [1363, 213] on input "[PERSON_NAME]" at bounding box center [1132, 212] width 701 height 25
type input "[PERSON_NAME]"
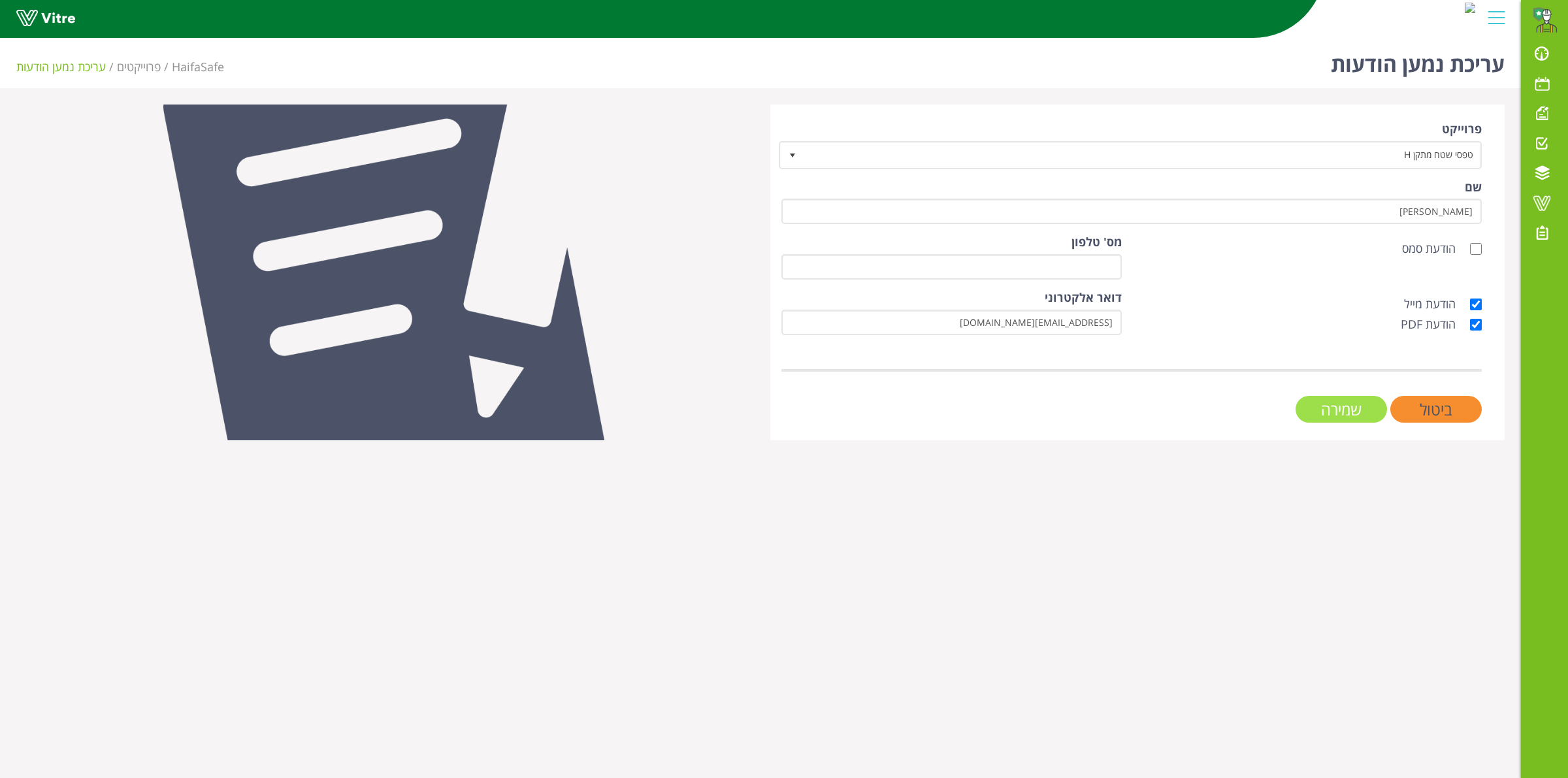
click at [1321, 406] on input "שמירה" at bounding box center [1341, 409] width 92 height 26
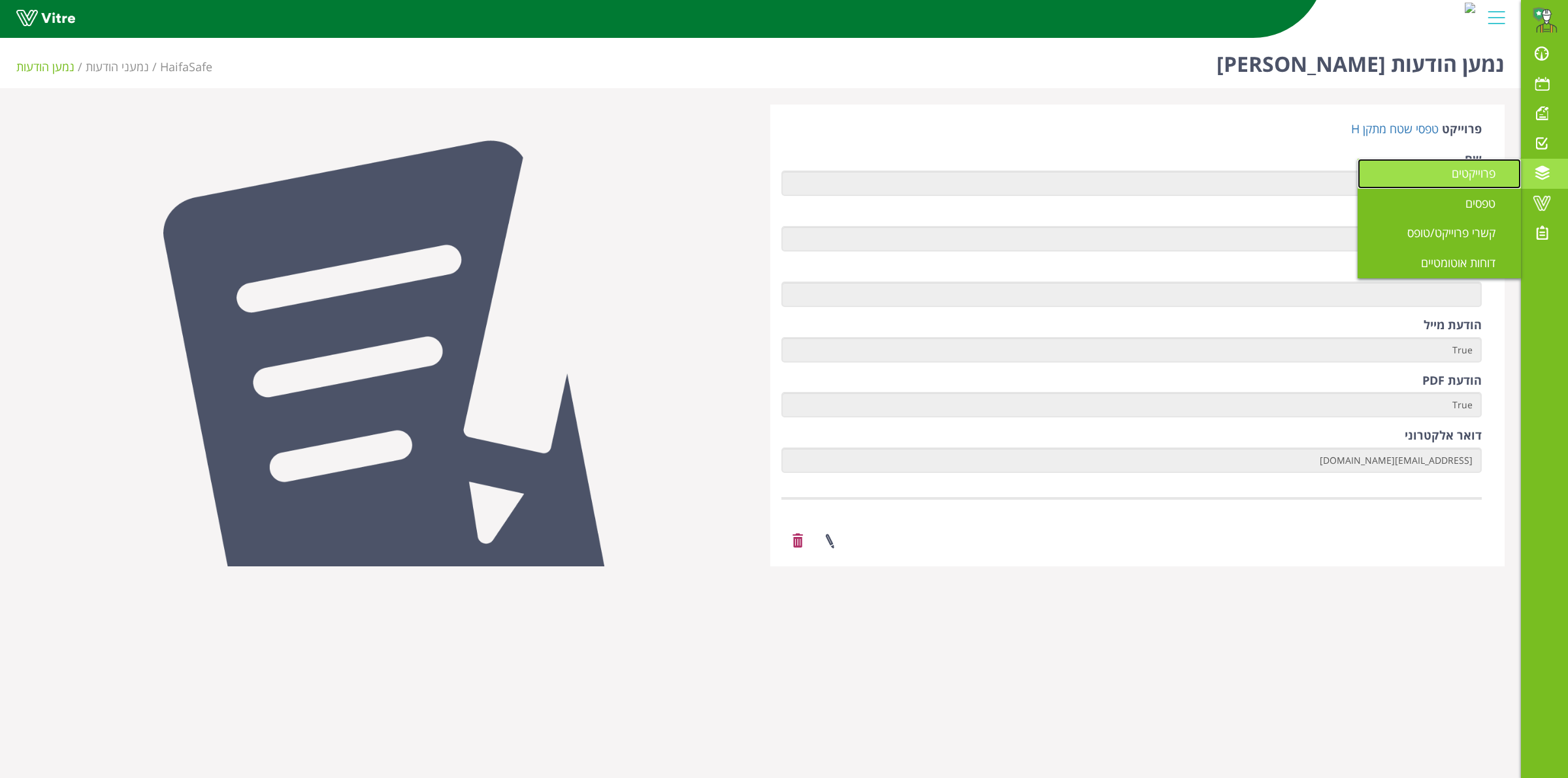
click at [1506, 171] on span "פרוייקטים" at bounding box center [1481, 173] width 59 height 15
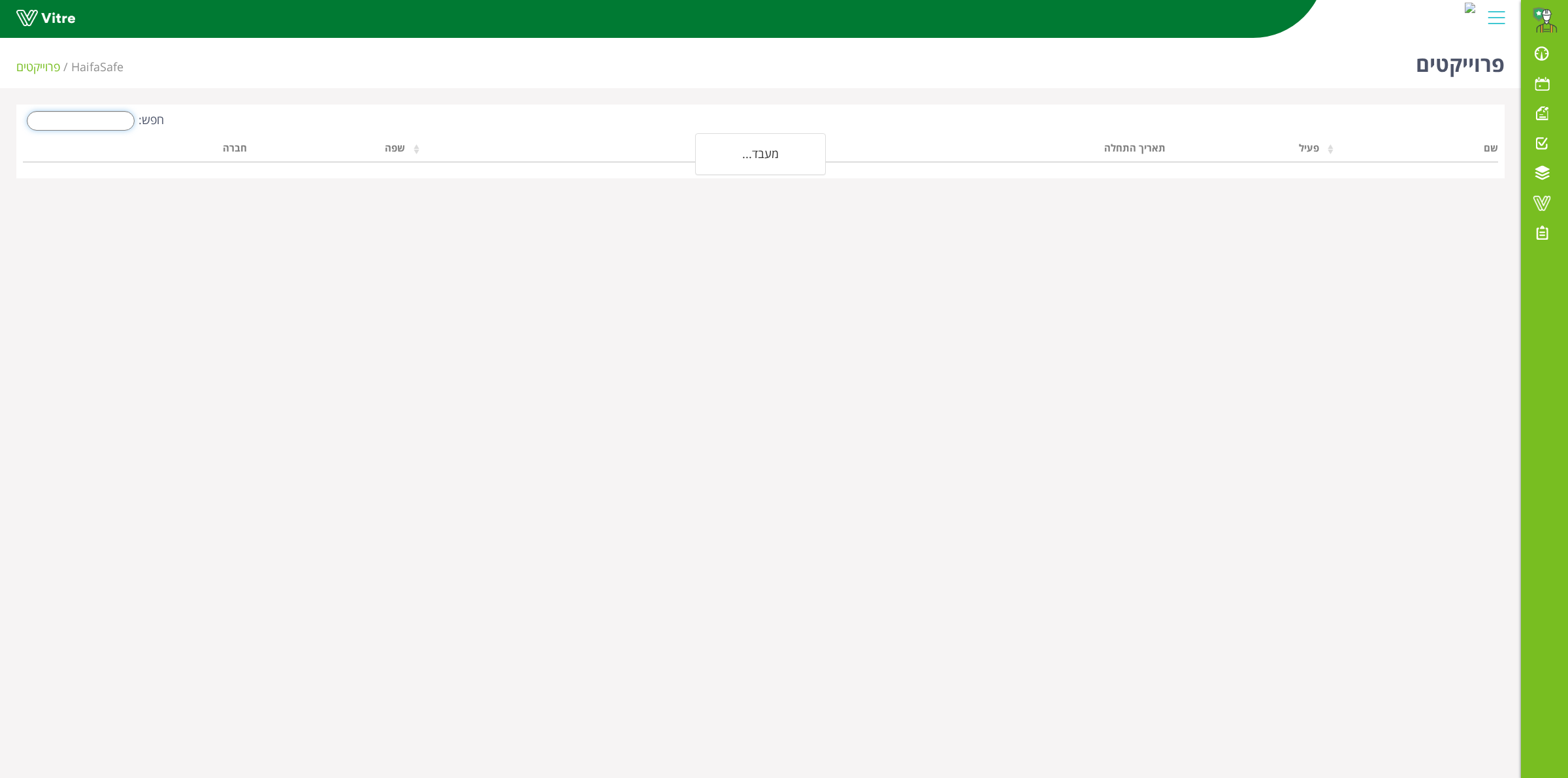
click at [98, 125] on input "חפש:" at bounding box center [80, 121] width 108 height 20
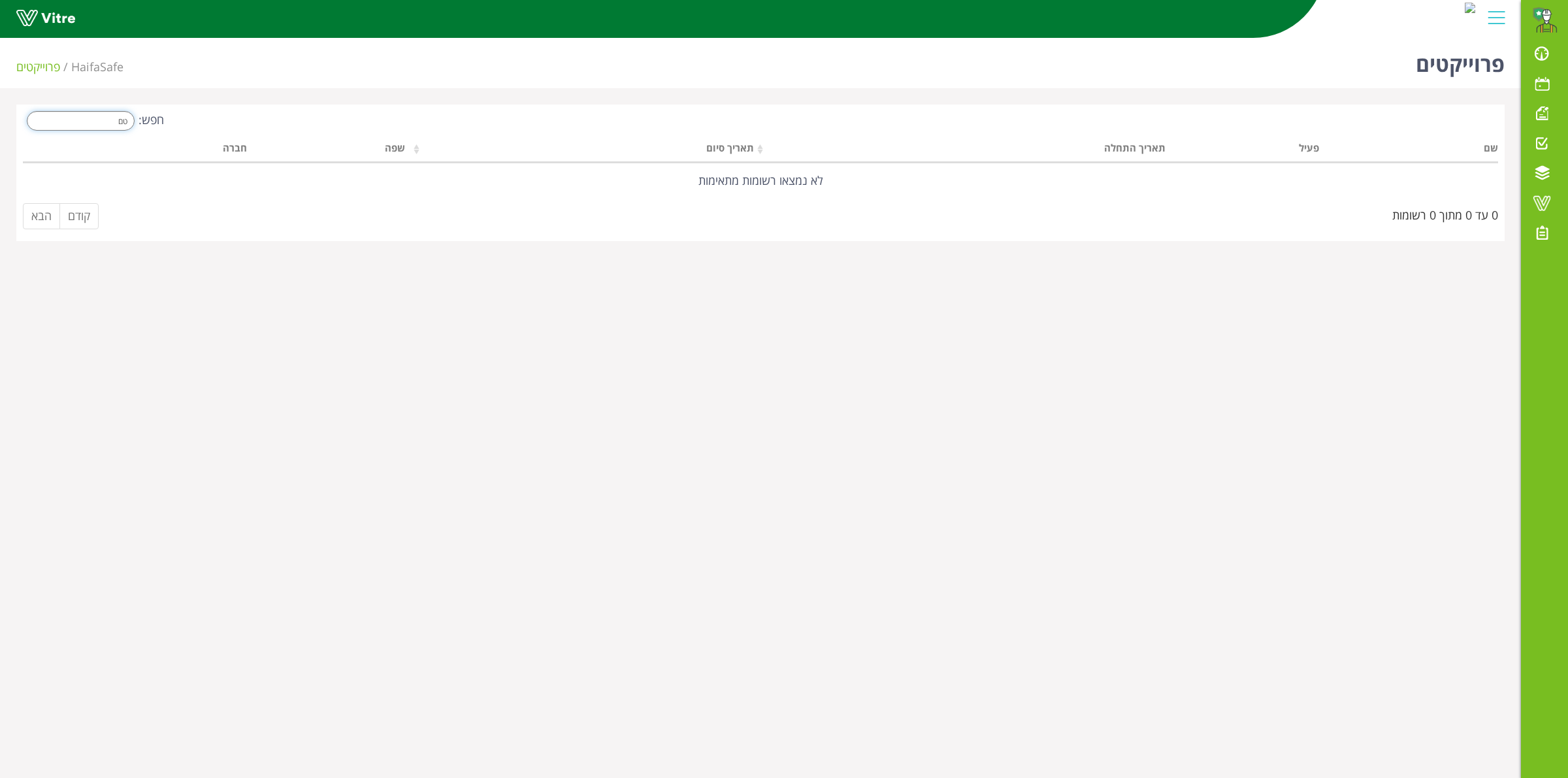
type input "ט"
type input "yoxh"
type input "x"
type input "y"
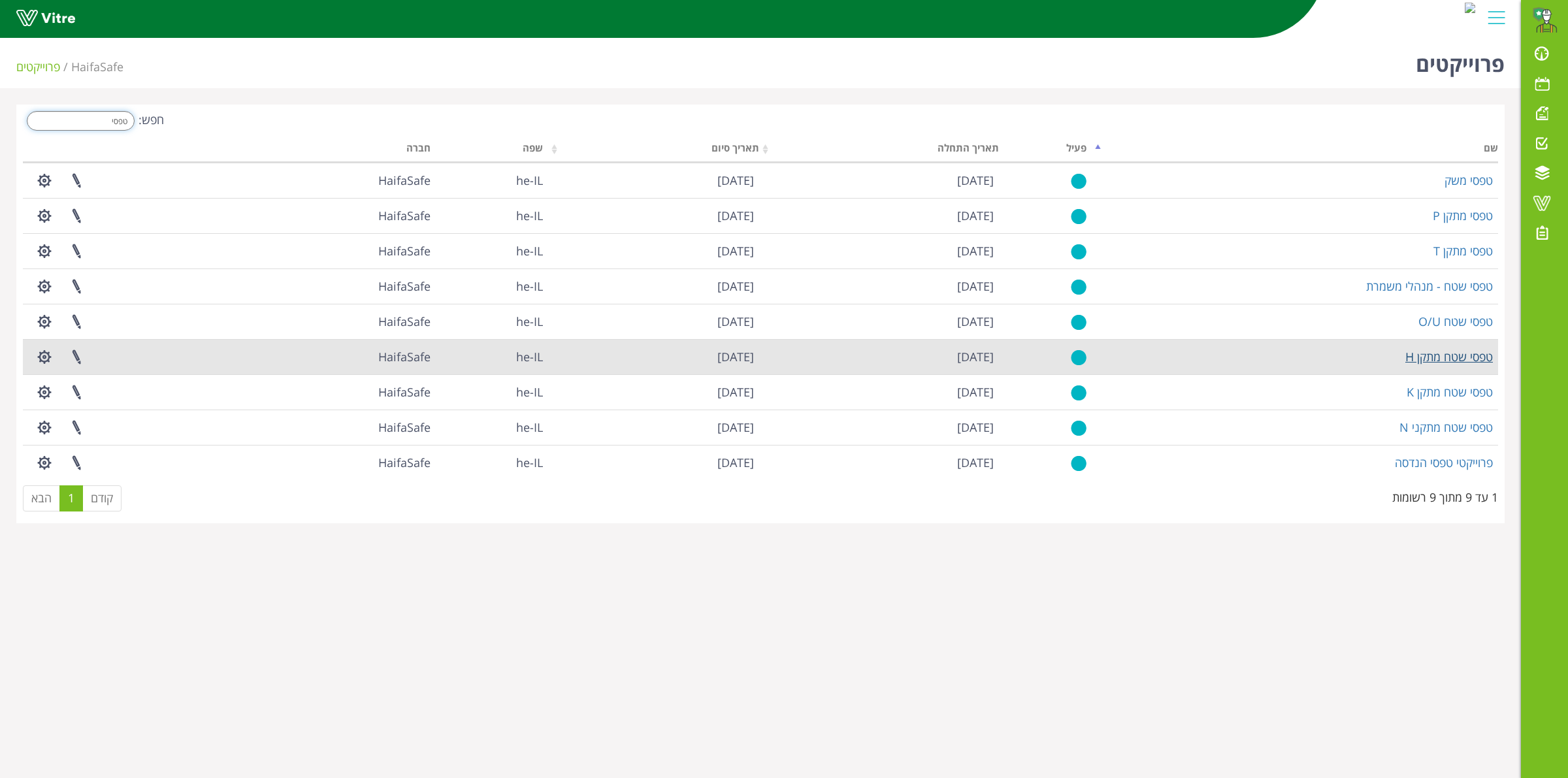
type input "טפסי"
click at [1455, 362] on link "טפסי שטח מתקן H" at bounding box center [1449, 356] width 87 height 15
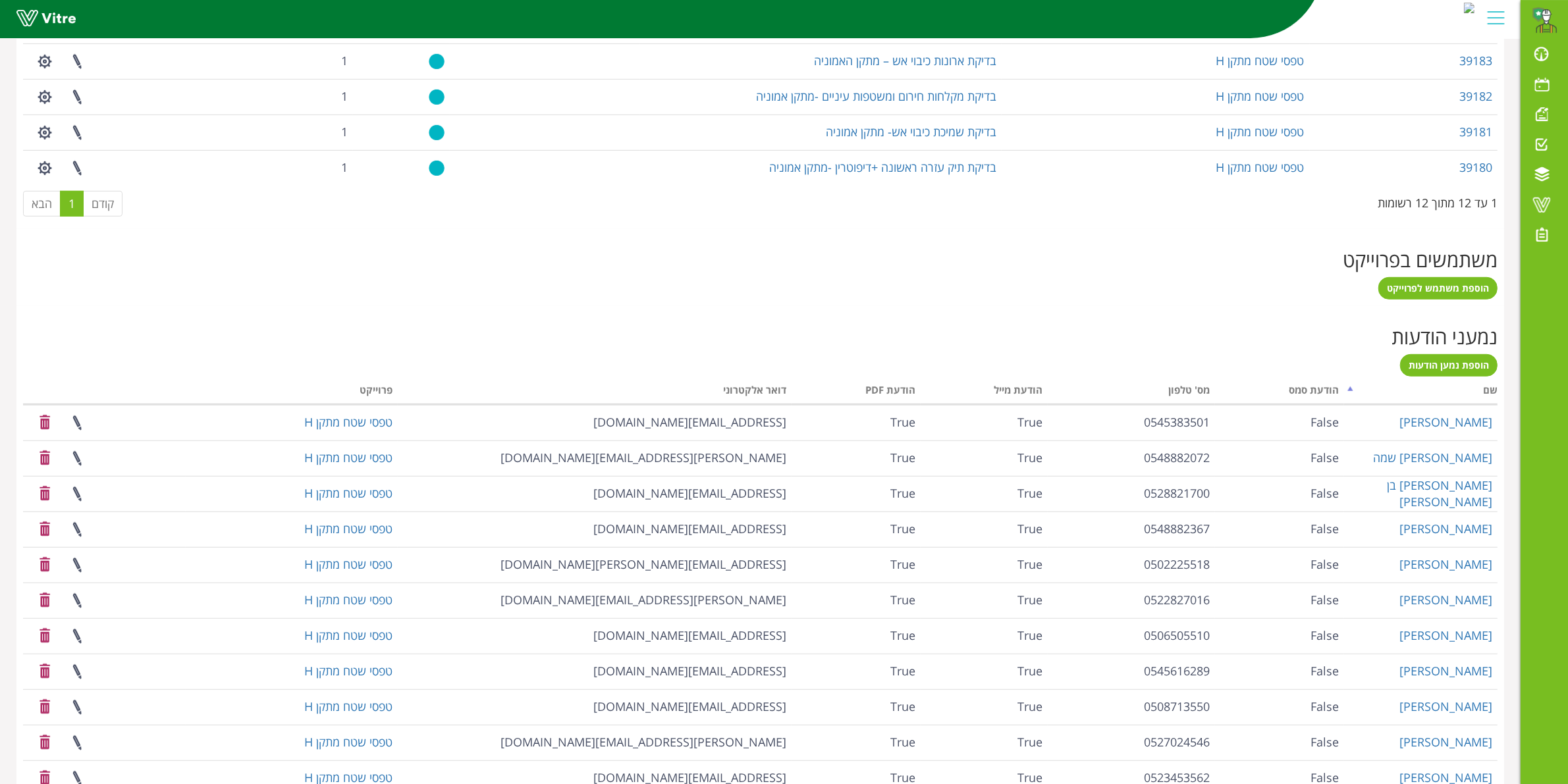
scroll to position [1018, 0]
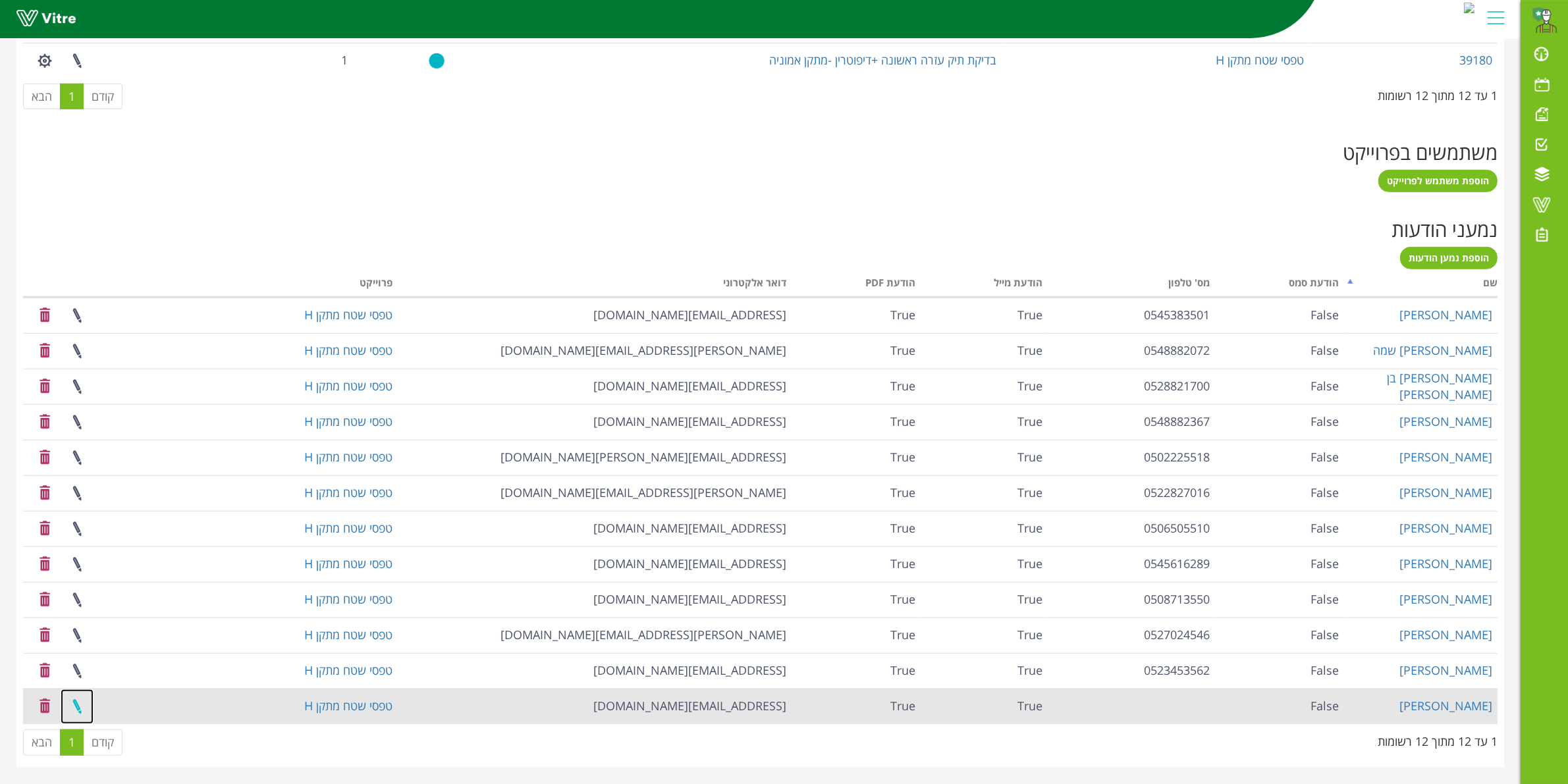
click at [88, 708] on link at bounding box center [77, 707] width 33 height 35
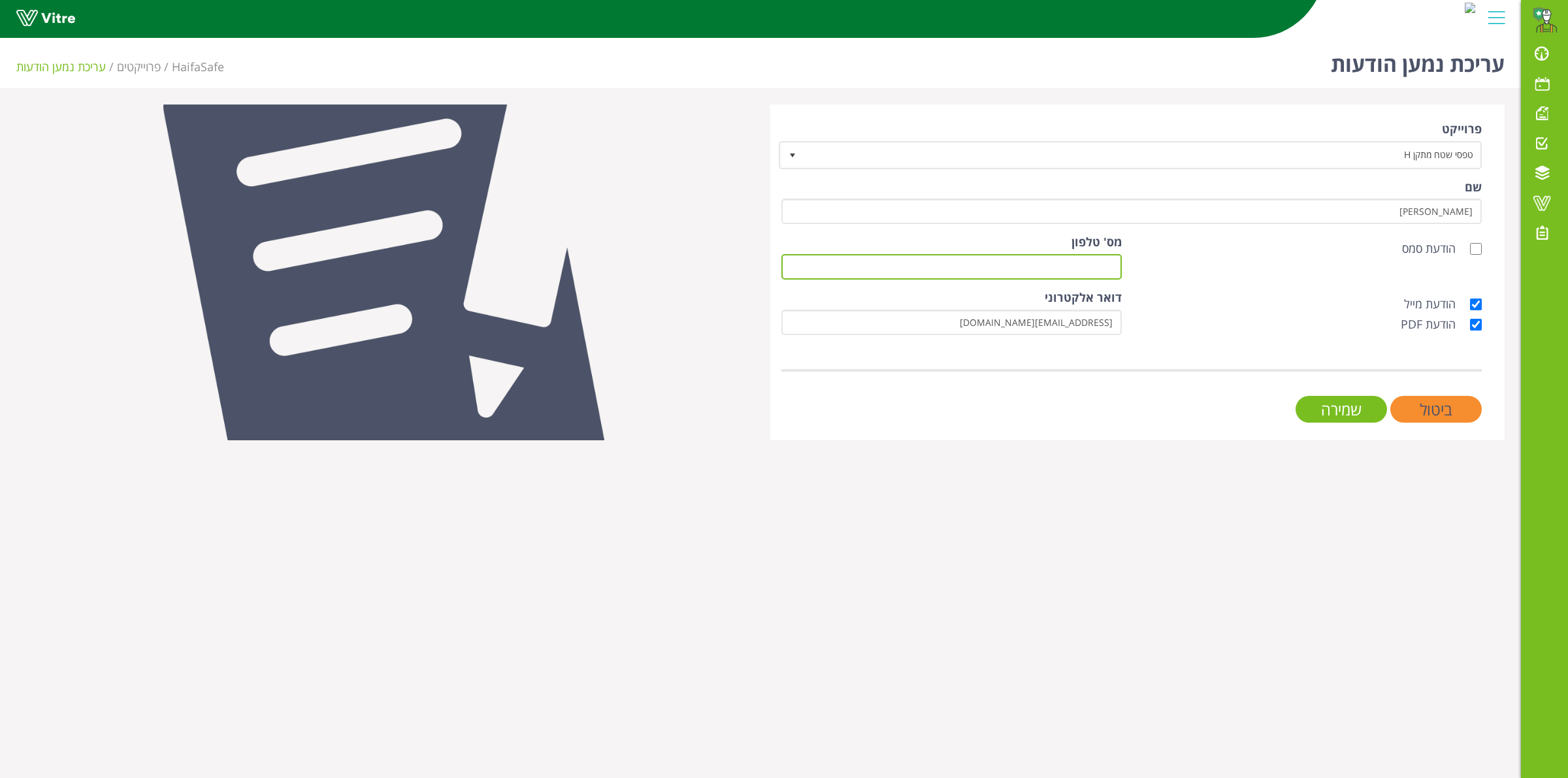
click at [997, 269] on input "מס' טלפון" at bounding box center [952, 267] width 341 height 25
type input "0505736385"
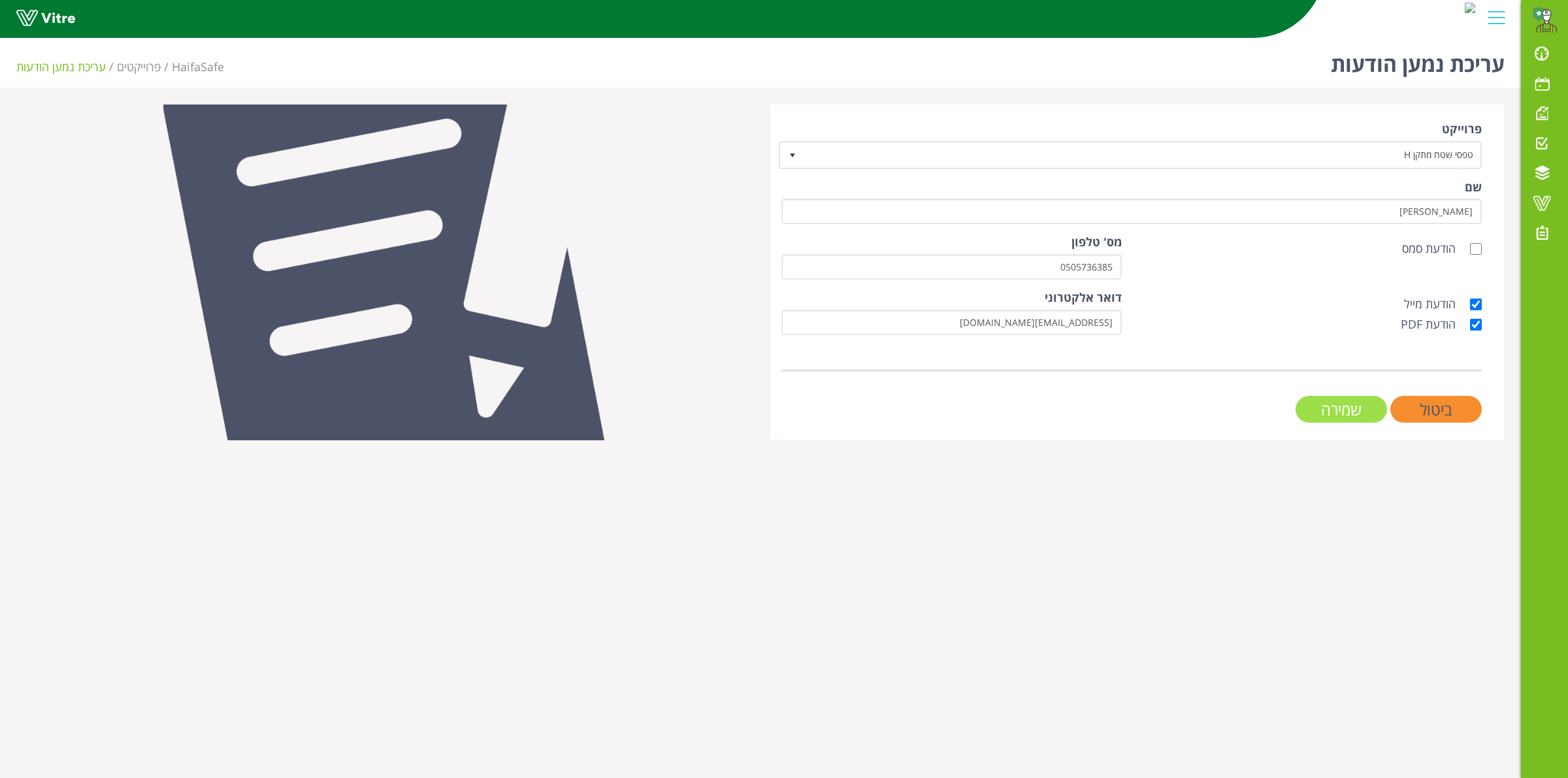
click at [1324, 396] on input "שמירה" at bounding box center [1341, 409] width 92 height 26
